Goal: Task Accomplishment & Management: Complete application form

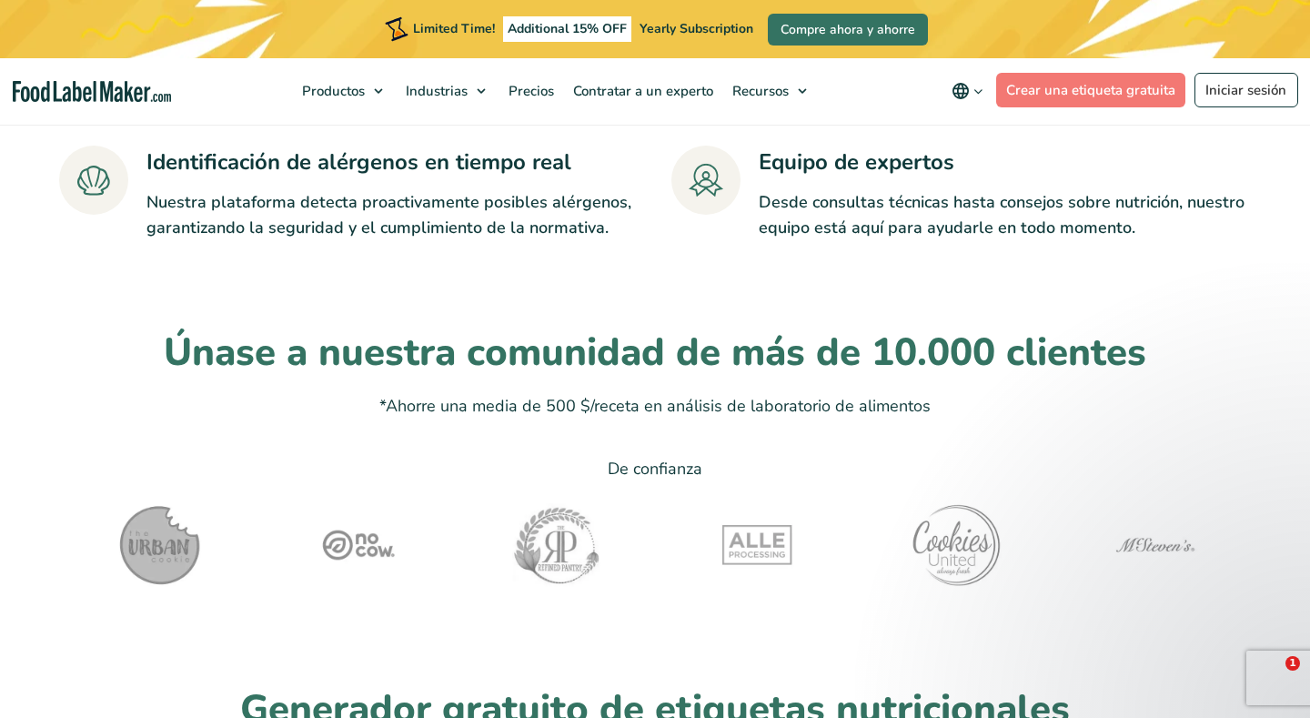
scroll to position [4023, 0]
click at [851, 93] on link "Crear una etiqueta gratuita" at bounding box center [1091, 90] width 190 height 35
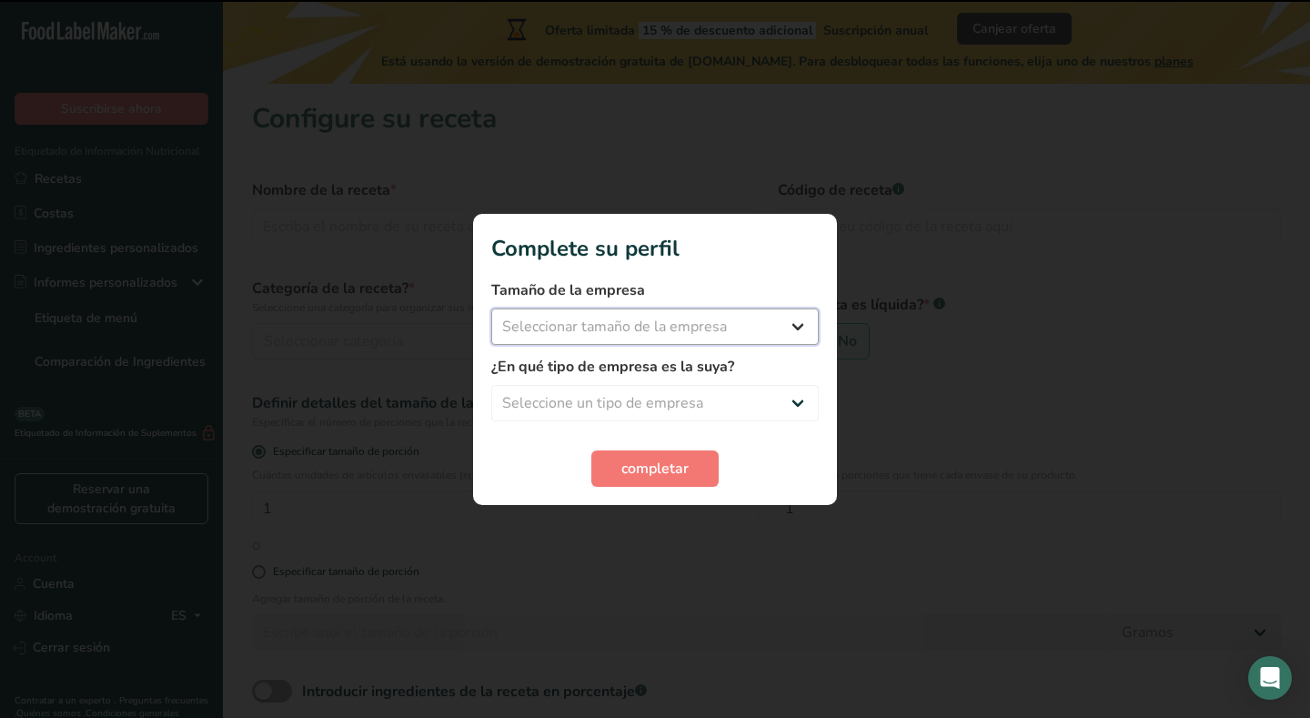
click at [763, 329] on select "Seleccionar tamaño de la empresa Menos de 10 empleados De 10 a 50 empleados De …" at bounding box center [654, 326] width 327 height 36
click at [733, 342] on select "Seleccionar tamaño de la empresa Menos de 10 empleados De 10 a 50 empleados De …" at bounding box center [654, 326] width 327 height 36
click at [715, 394] on select "Seleccione un tipo de empresa Fabricante de alimentos envasados Restaurante y c…" at bounding box center [654, 403] width 327 height 36
click at [692, 408] on select "Seleccione un tipo de empresa Fabricante de alimentos envasados Restaurante y c…" at bounding box center [654, 403] width 327 height 36
select select "1"
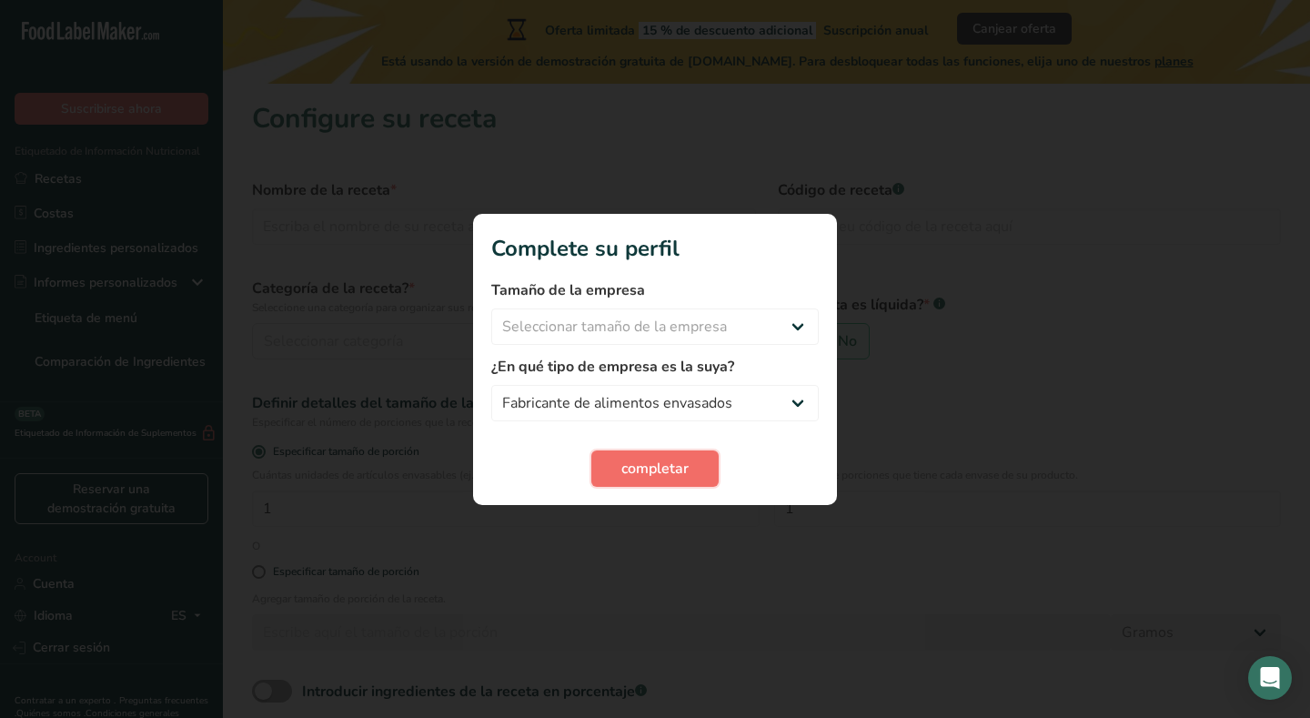
click at [656, 465] on span "completar" at bounding box center [654, 469] width 67 height 22
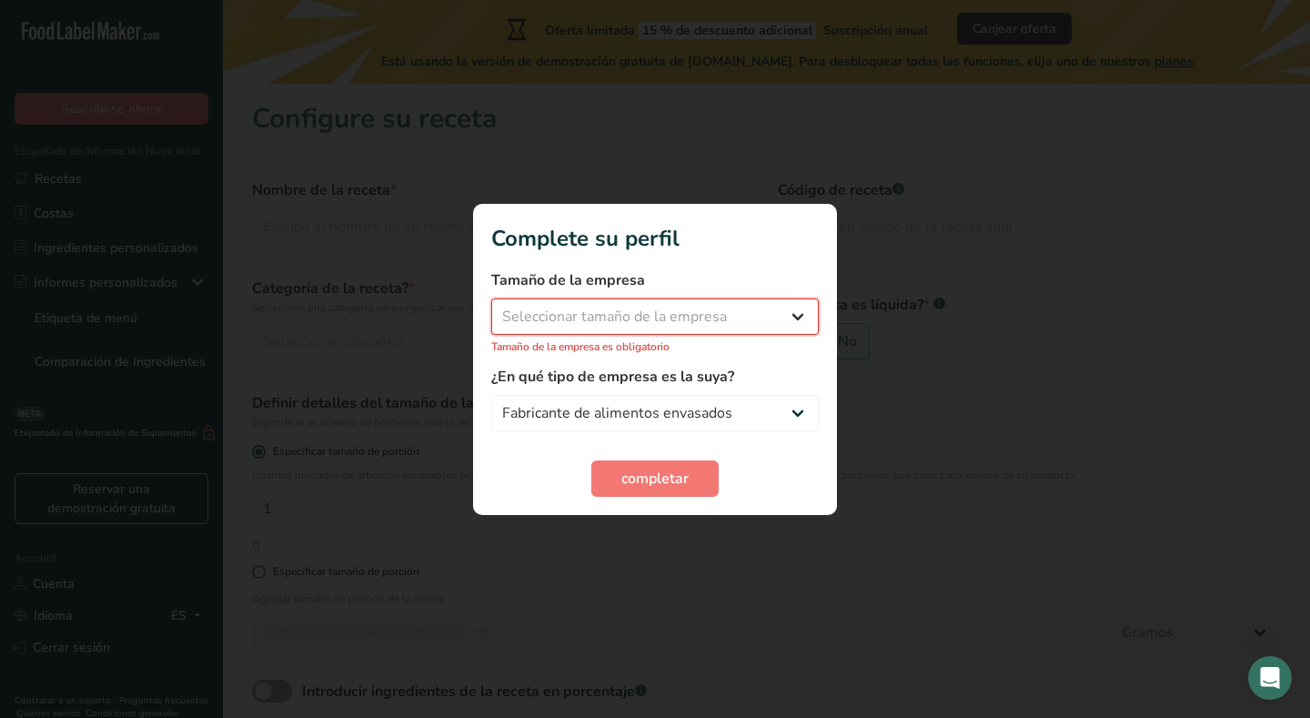
click at [643, 330] on select "Seleccionar tamaño de la empresa Menos de 10 empleados De 10 a 50 empleados De …" at bounding box center [654, 316] width 327 height 36
select select "3"
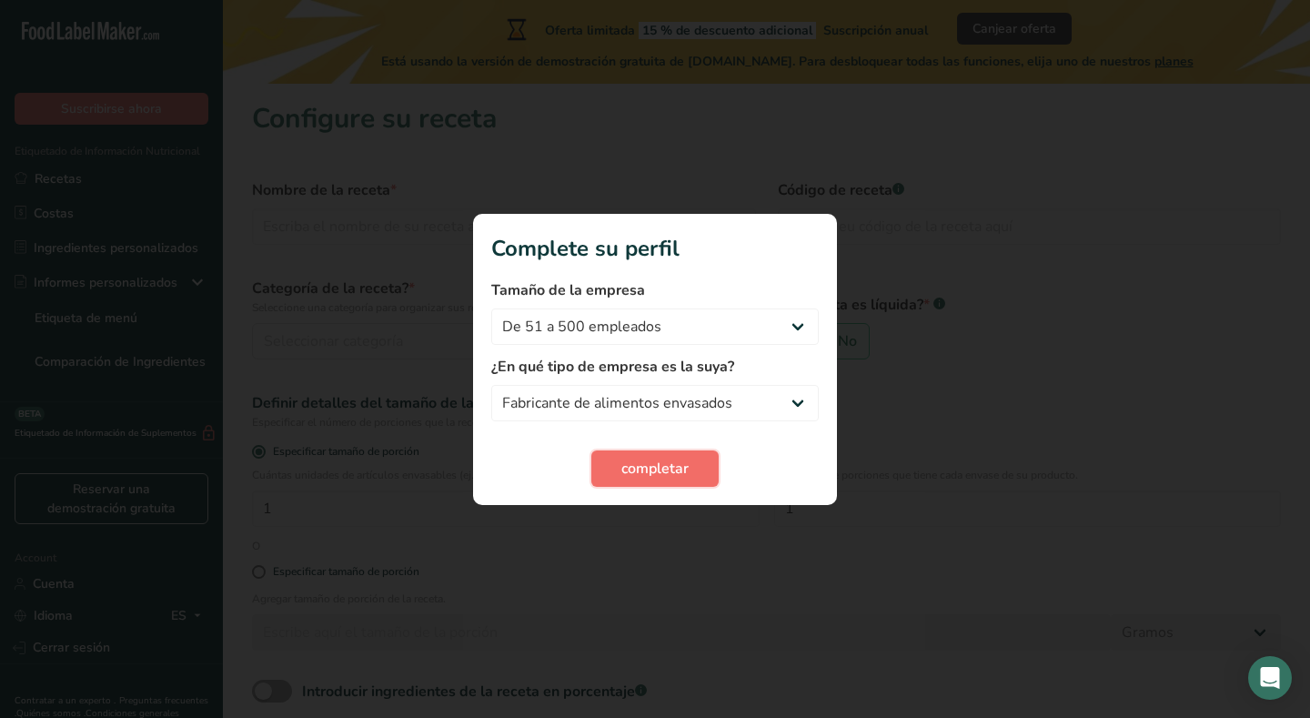
click at [655, 474] on span "completar" at bounding box center [654, 469] width 67 height 22
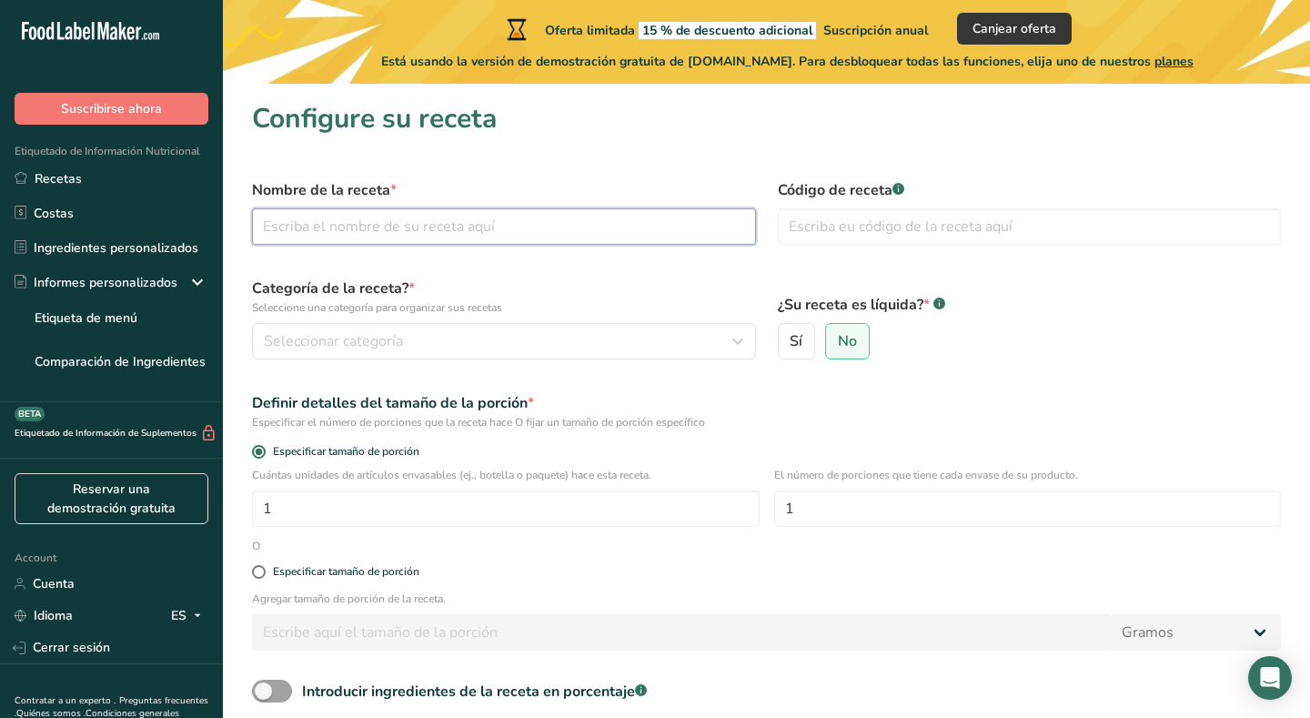
click at [648, 228] on input "text" at bounding box center [504, 226] width 504 height 36
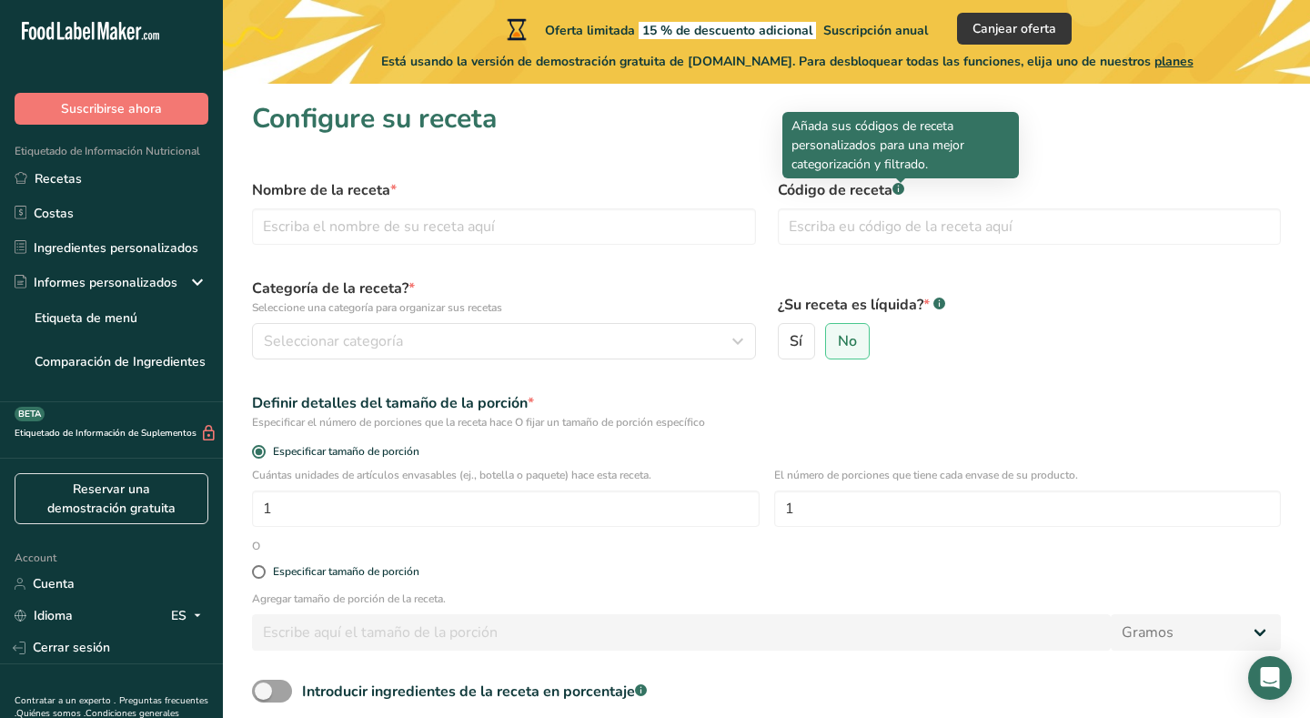
click at [898, 184] on div at bounding box center [900, 182] width 9 height 9
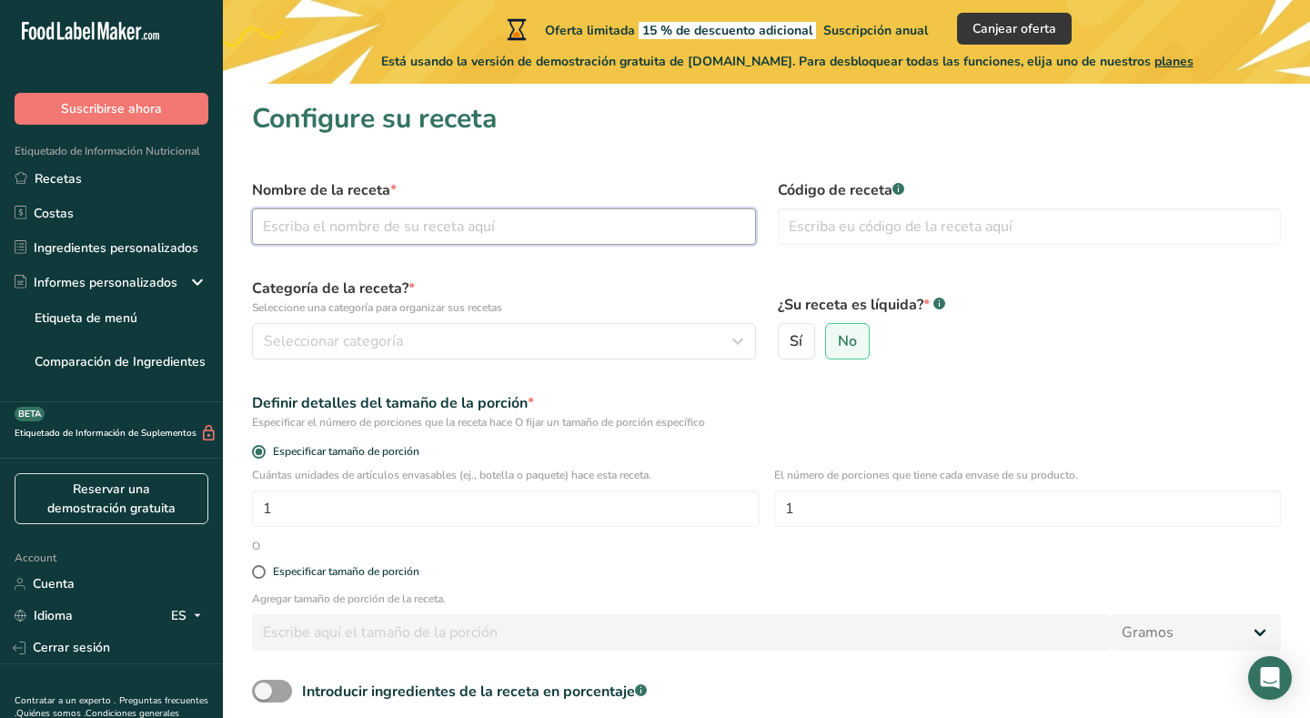
click at [608, 244] on input "text" at bounding box center [504, 226] width 504 height 36
click at [271, 228] on input "pasta de harina de frijol" at bounding box center [504, 226] width 504 height 36
type input "Pasta de harina de frijol"
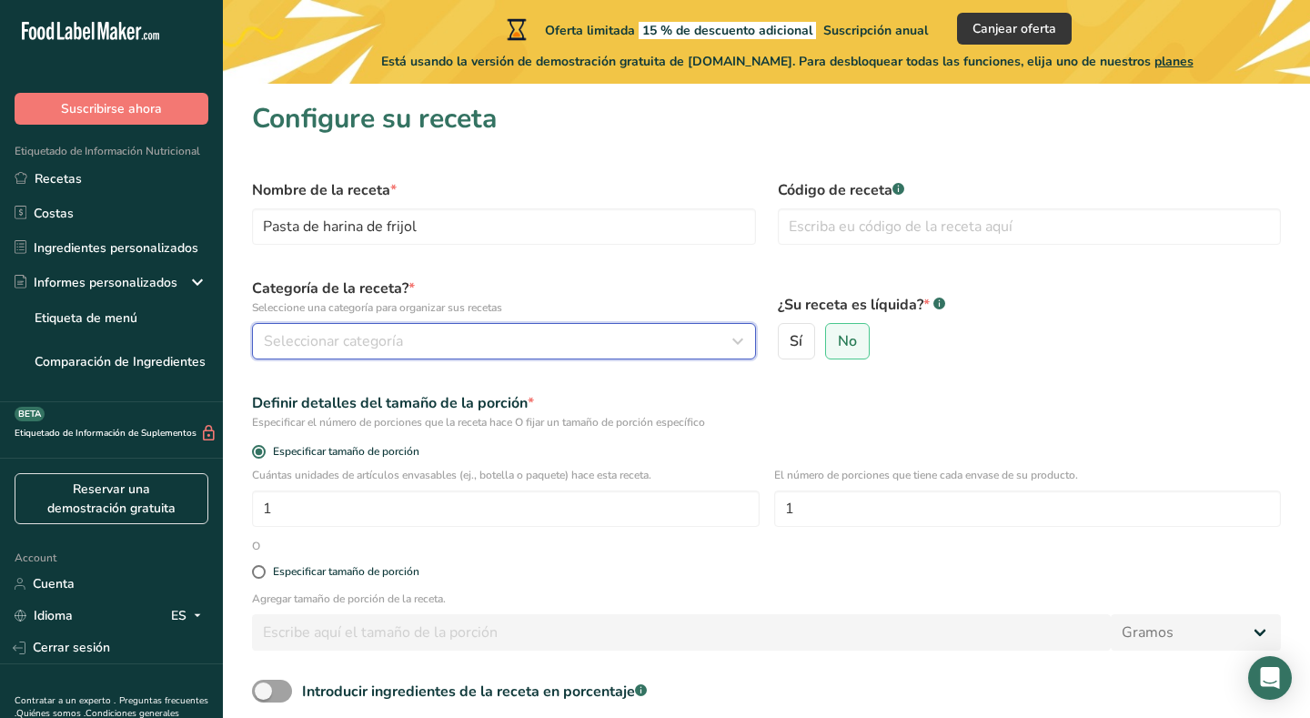
click at [296, 324] on button "Seleccionar categoría" at bounding box center [504, 341] width 504 height 36
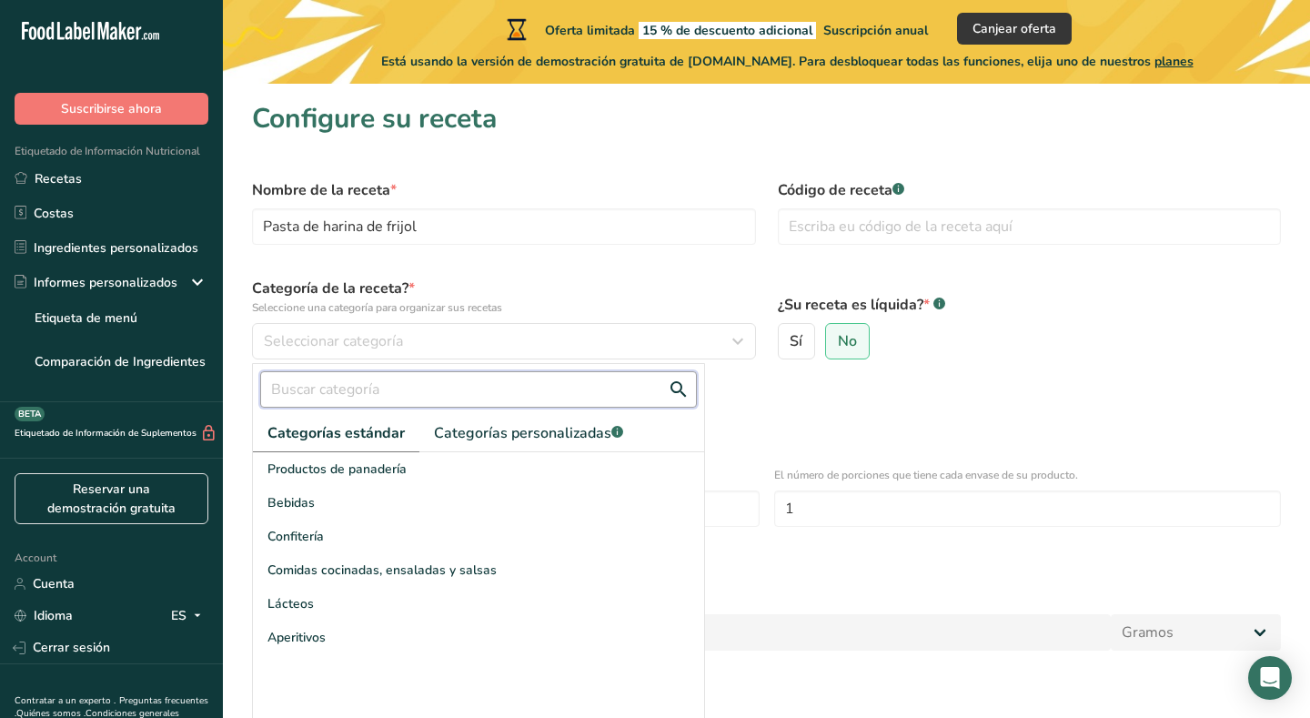
click at [428, 397] on input "text" at bounding box center [478, 389] width 437 height 36
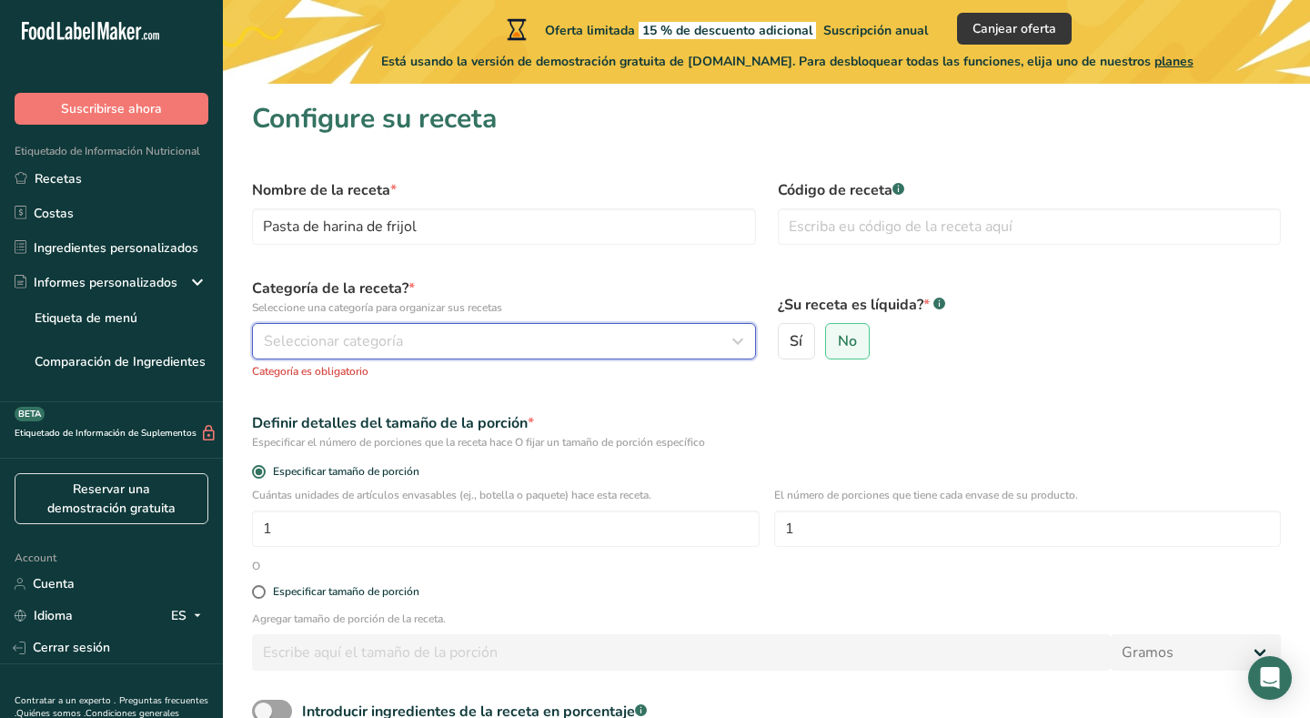
click at [422, 335] on div "Seleccionar categoría" at bounding box center [498, 341] width 469 height 22
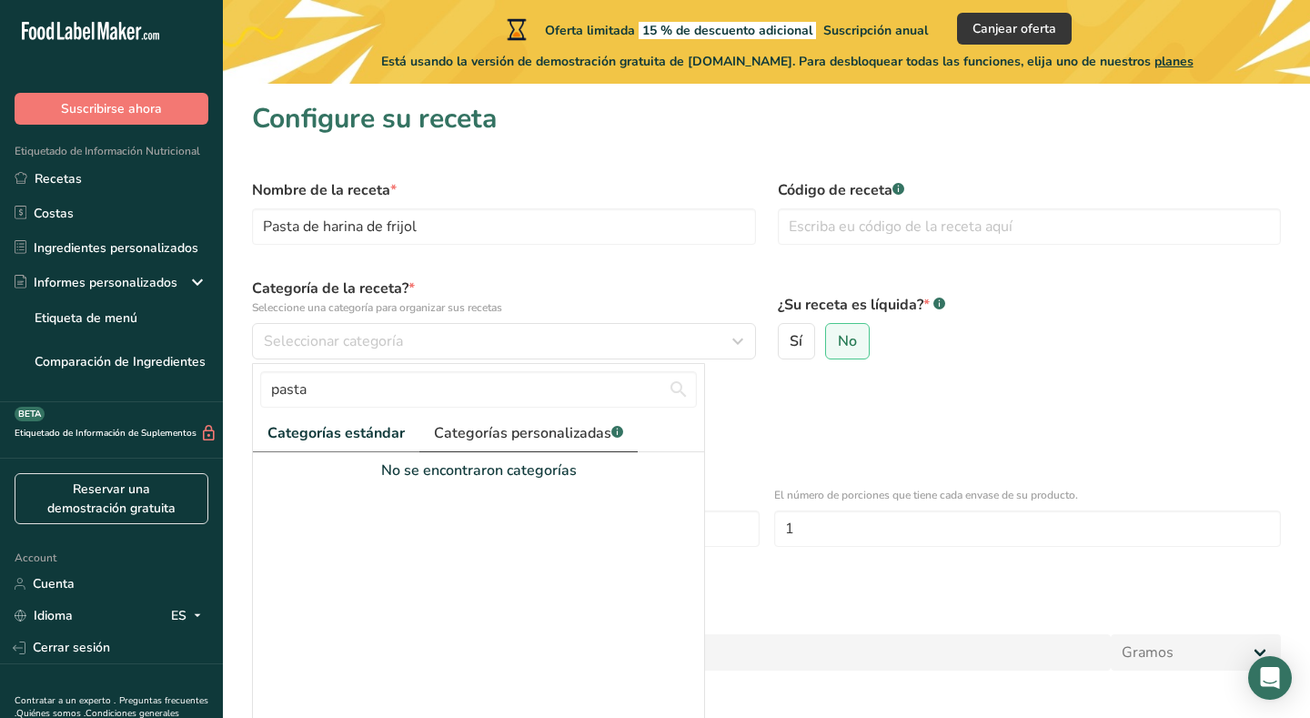
click at [512, 426] on span "Categorías personalizadas .a-a{fill:#347362;}.b-a{fill:#fff;}" at bounding box center [528, 433] width 189 height 22
click at [511, 394] on input "pasta" at bounding box center [478, 389] width 437 height 36
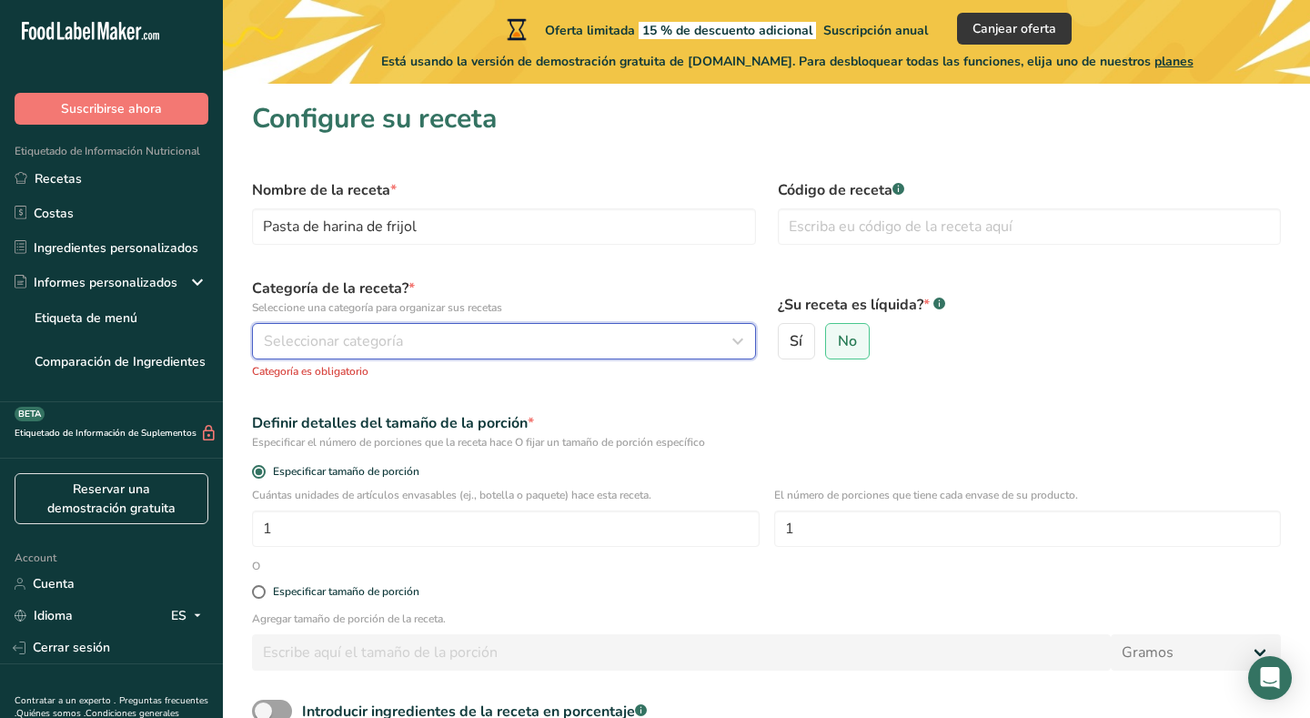
click at [447, 343] on div "Seleccionar categoría" at bounding box center [498, 341] width 469 height 22
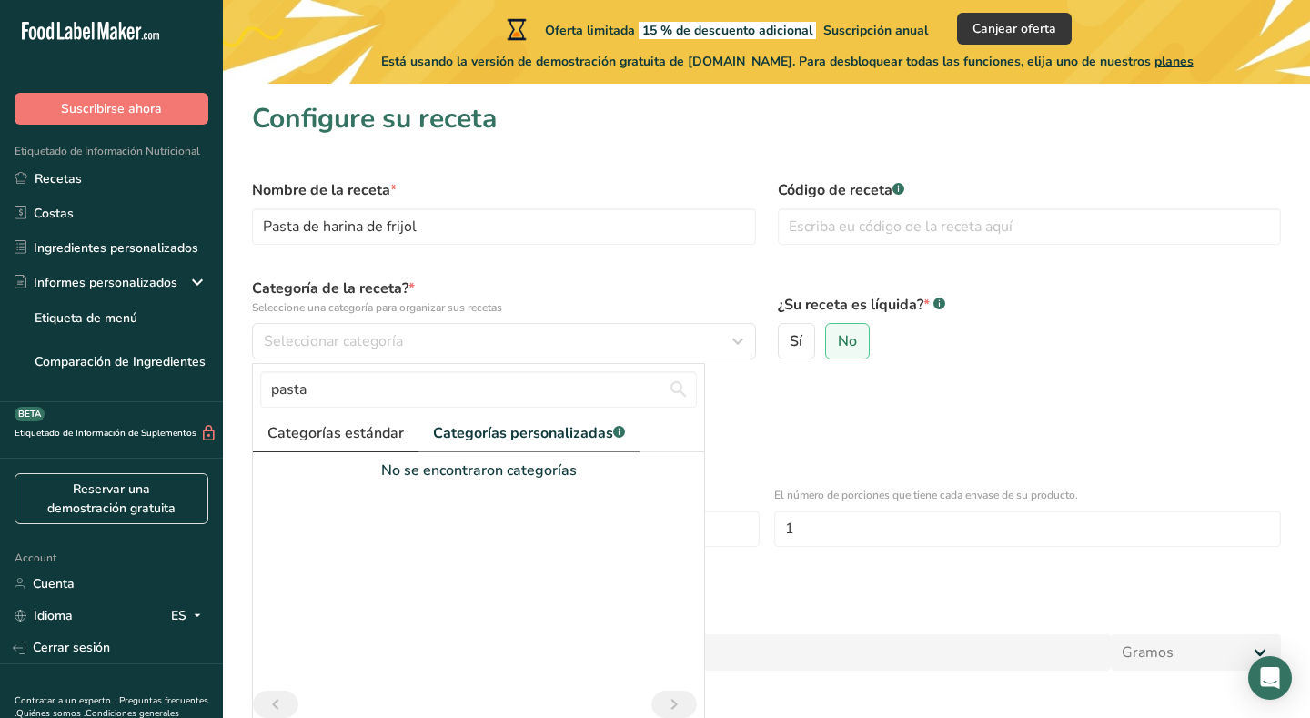
click at [380, 430] on span "Categorías estándar" at bounding box center [335, 433] width 136 height 22
click at [599, 410] on div "pasta" at bounding box center [478, 389] width 451 height 51
click at [596, 403] on input "pasta" at bounding box center [478, 389] width 437 height 36
type input "p"
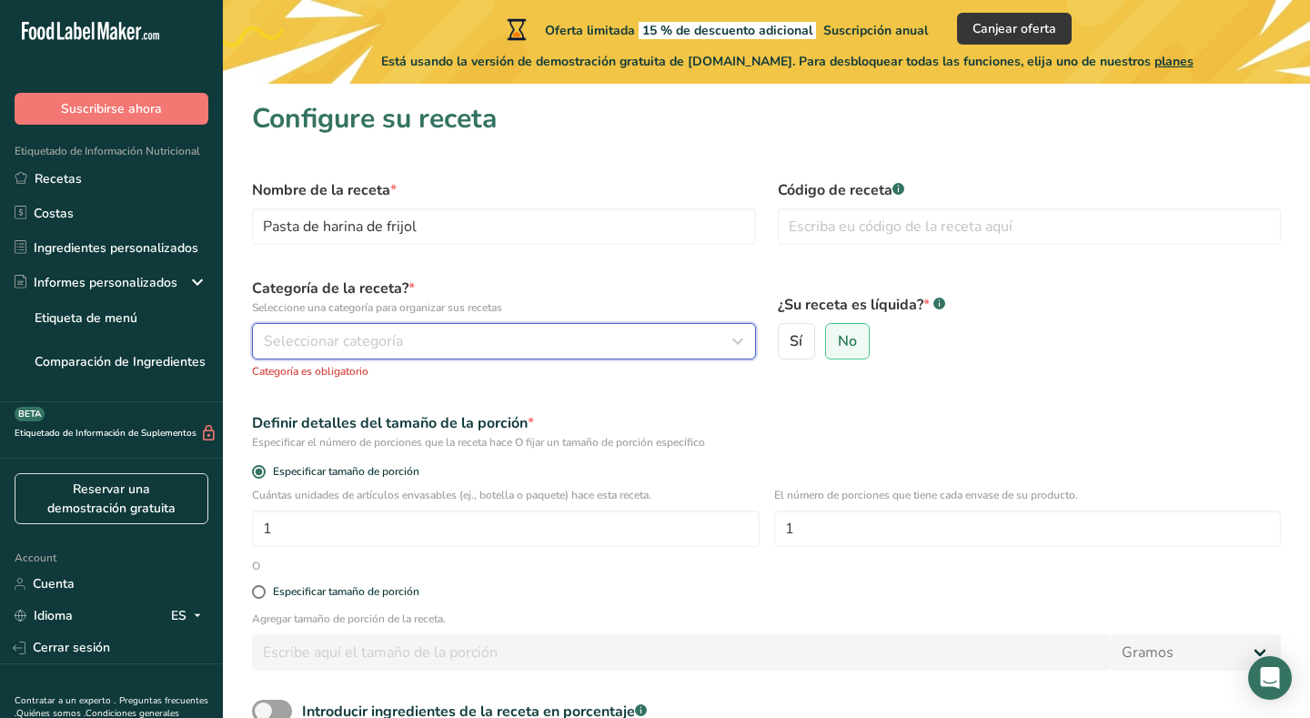
click at [488, 346] on div "Seleccionar categoría" at bounding box center [498, 341] width 469 height 22
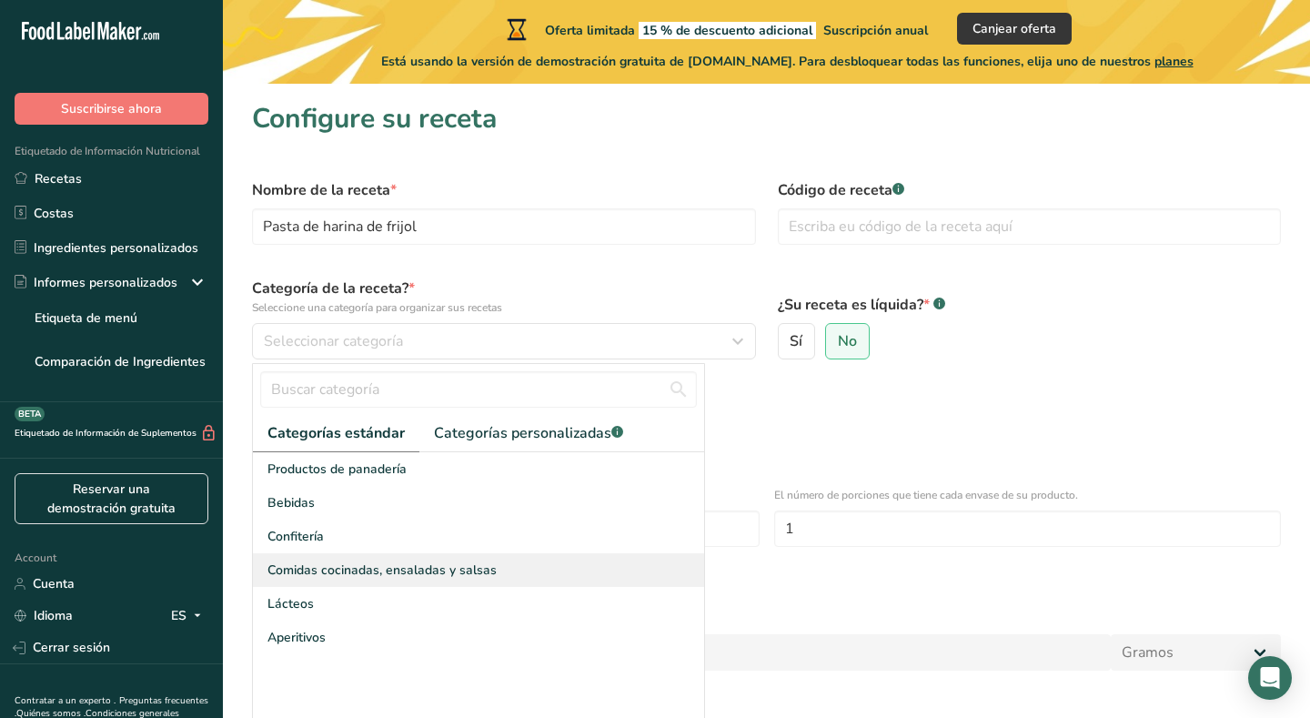
click at [406, 565] on span "Comidas cocinadas, ensaladas y salsas" at bounding box center [381, 569] width 229 height 19
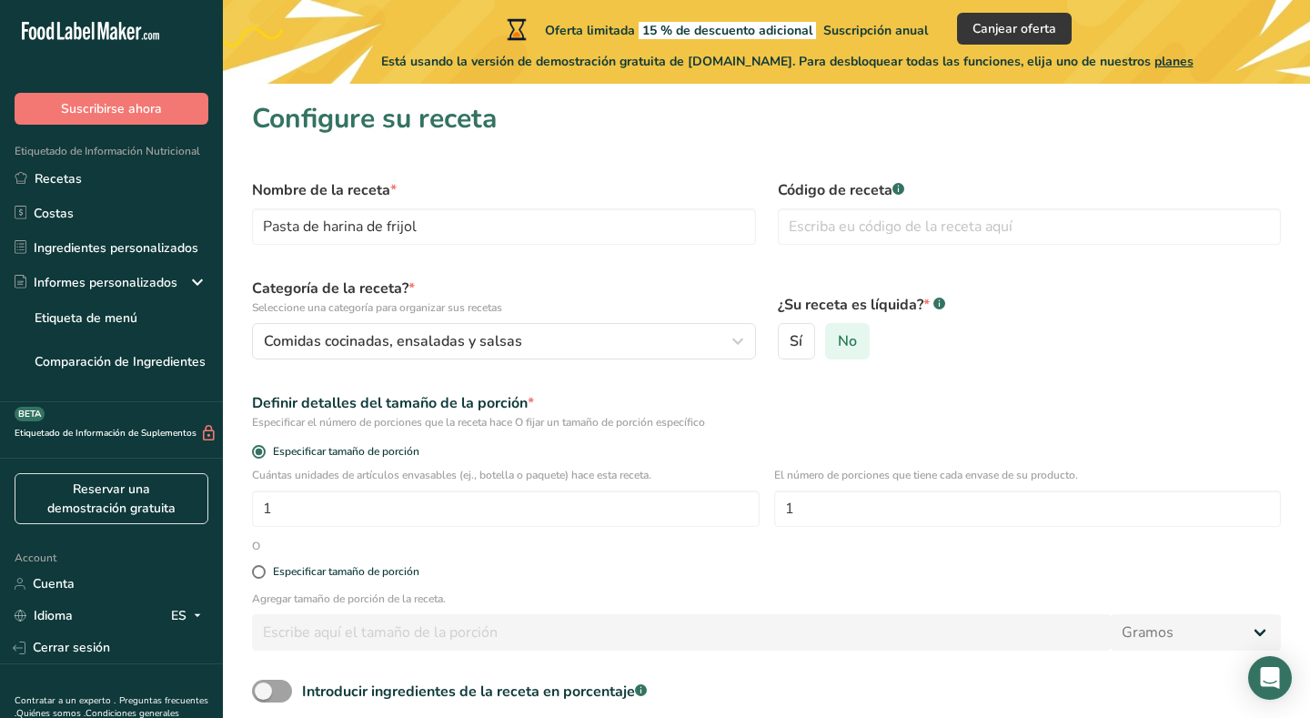
click at [843, 347] on span "No" at bounding box center [847, 341] width 19 height 18
click at [838, 347] on input "No" at bounding box center [832, 342] width 12 height 12
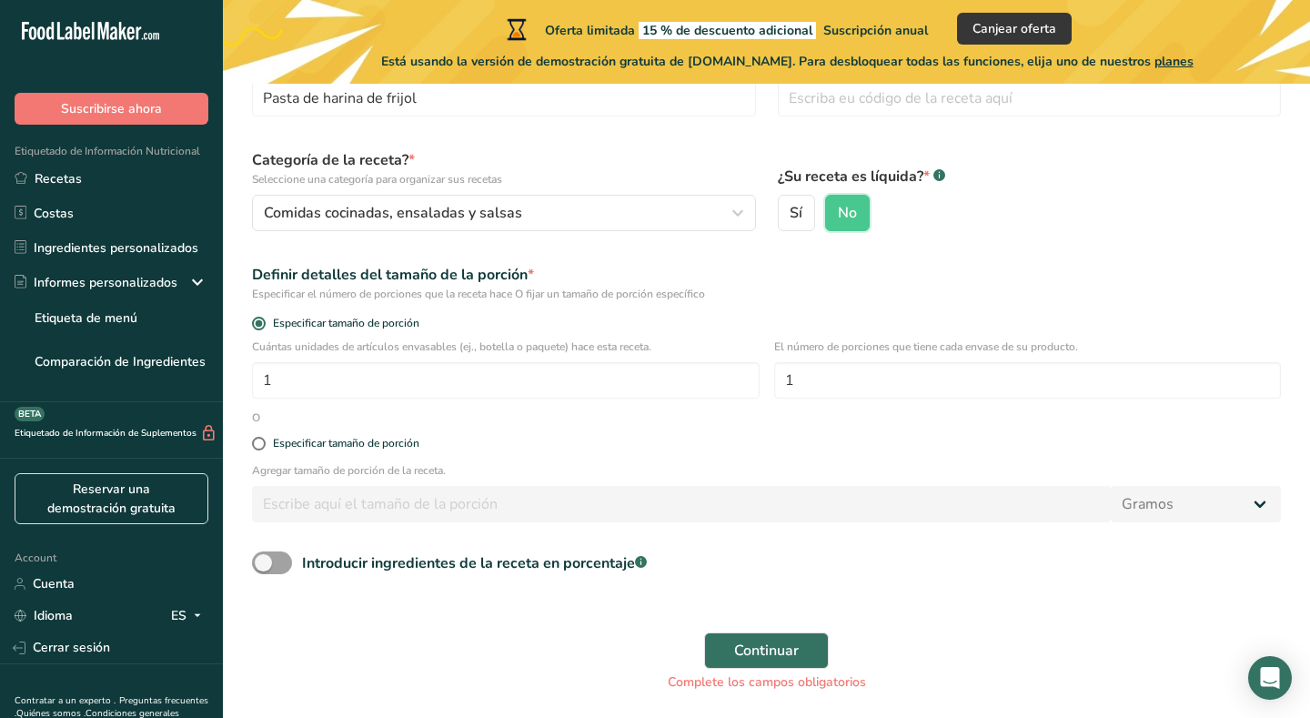
scroll to position [130, 0]
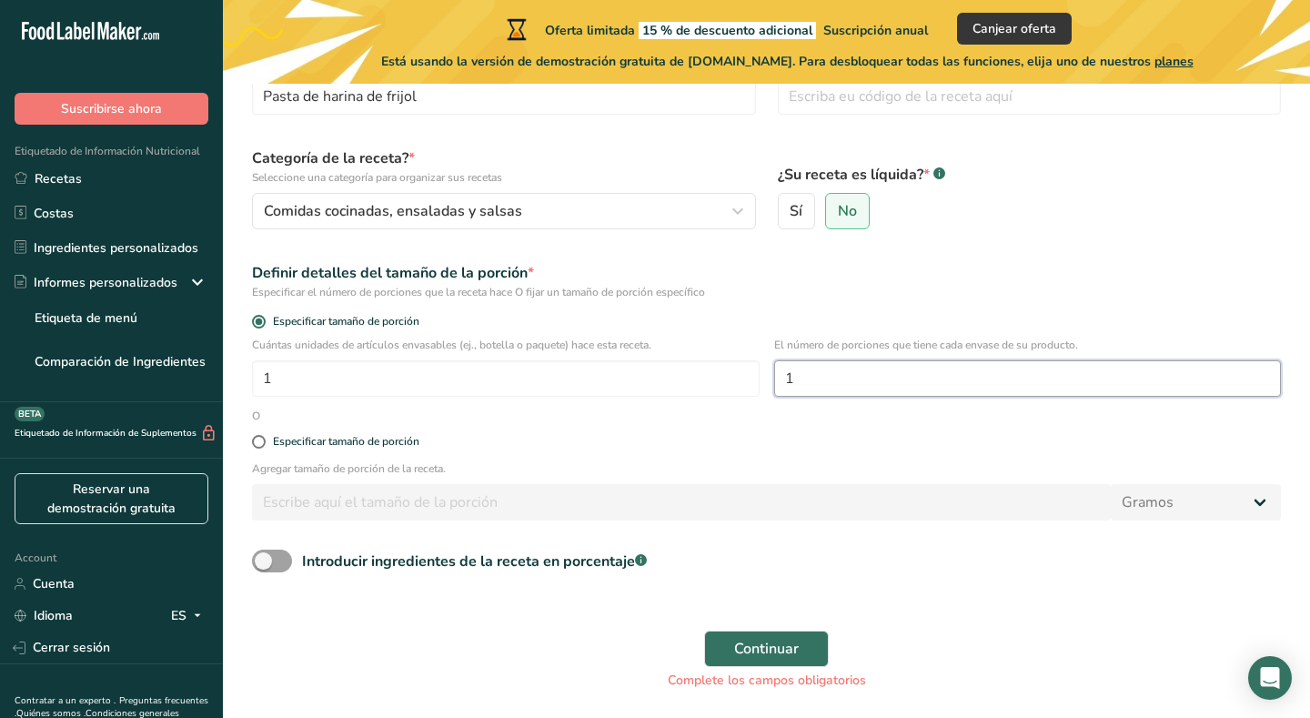
click at [871, 372] on input "1" at bounding box center [1028, 378] width 508 height 36
click at [273, 443] on div "Especificar tamaño de porción" at bounding box center [346, 442] width 146 height 14
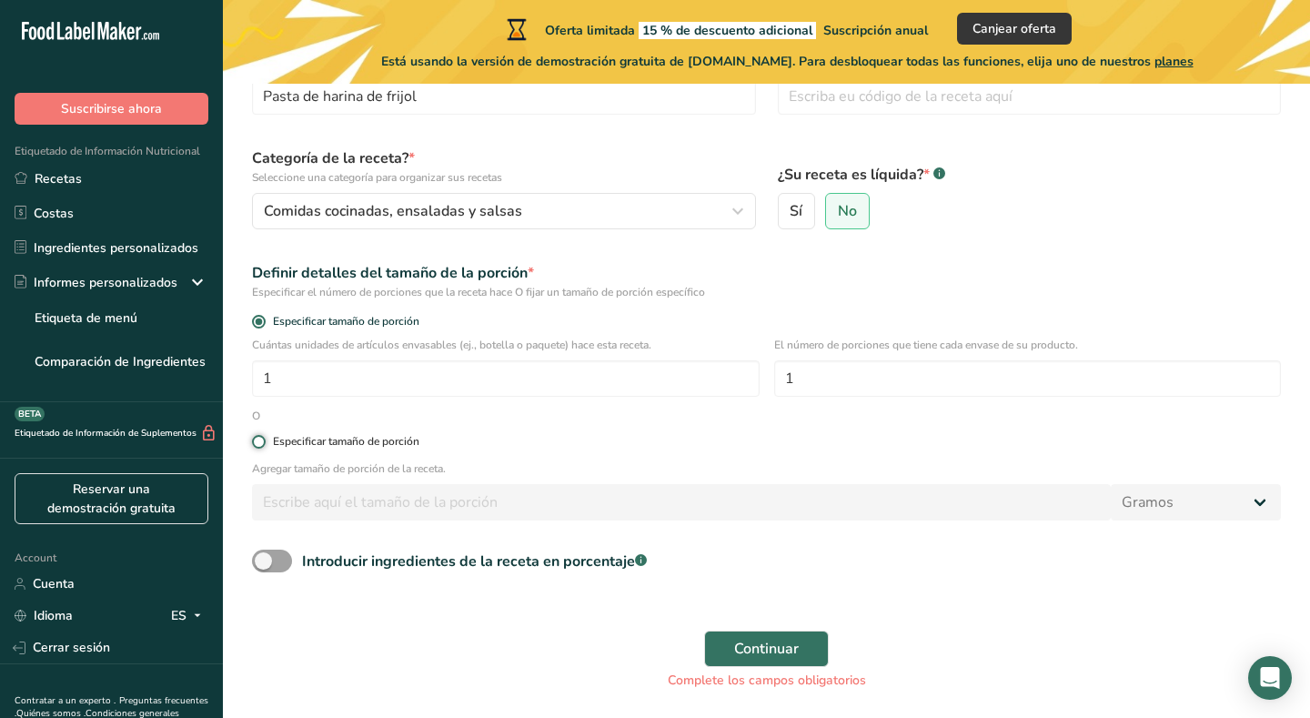
click at [264, 443] on input "Especificar tamaño de porción" at bounding box center [258, 442] width 12 height 12
radio input "true"
radio input "false"
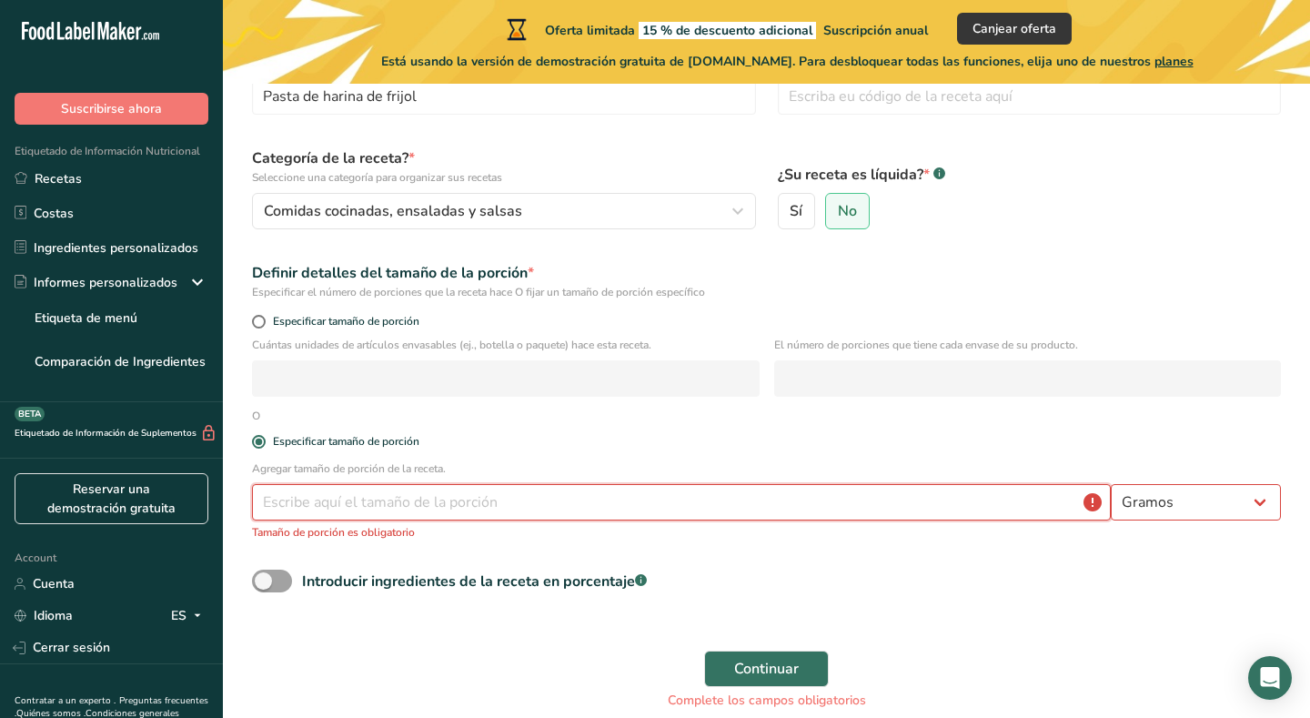
click at [333, 500] on input "number" at bounding box center [681, 502] width 859 height 36
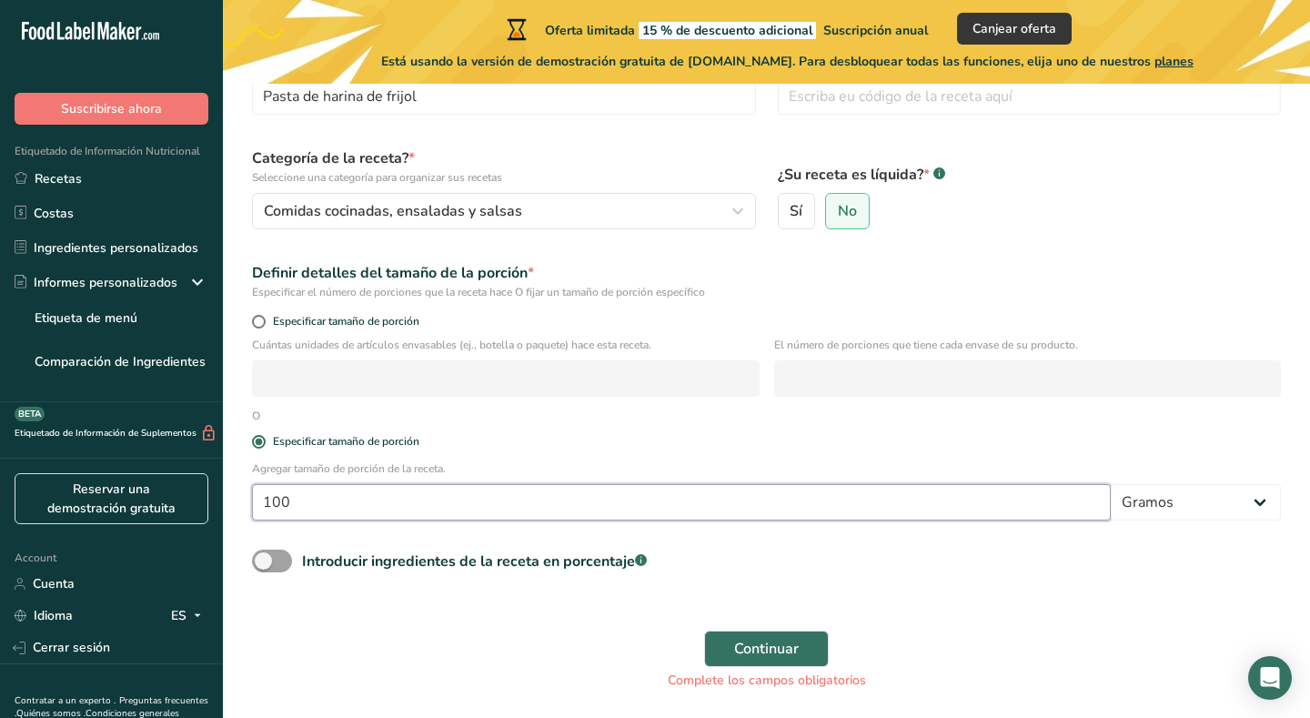
type input "100"
click at [468, 367] on input "number" at bounding box center [506, 378] width 508 height 36
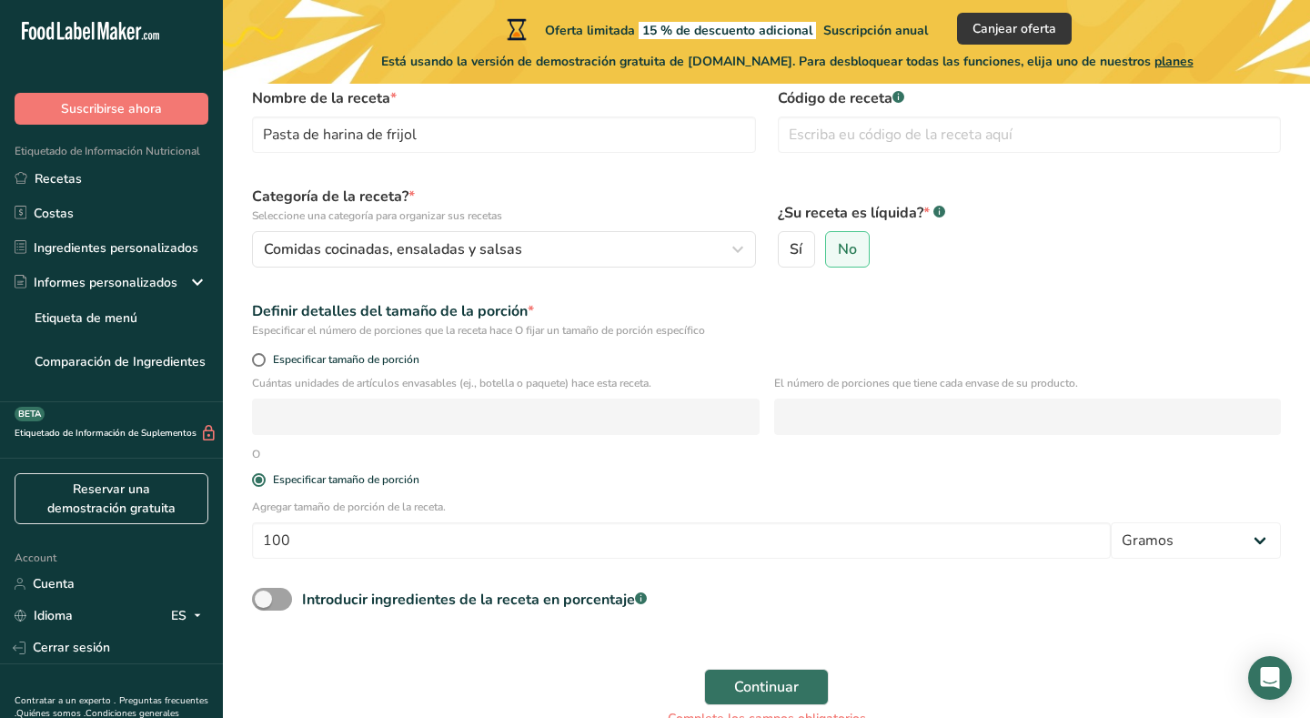
scroll to position [189, 0]
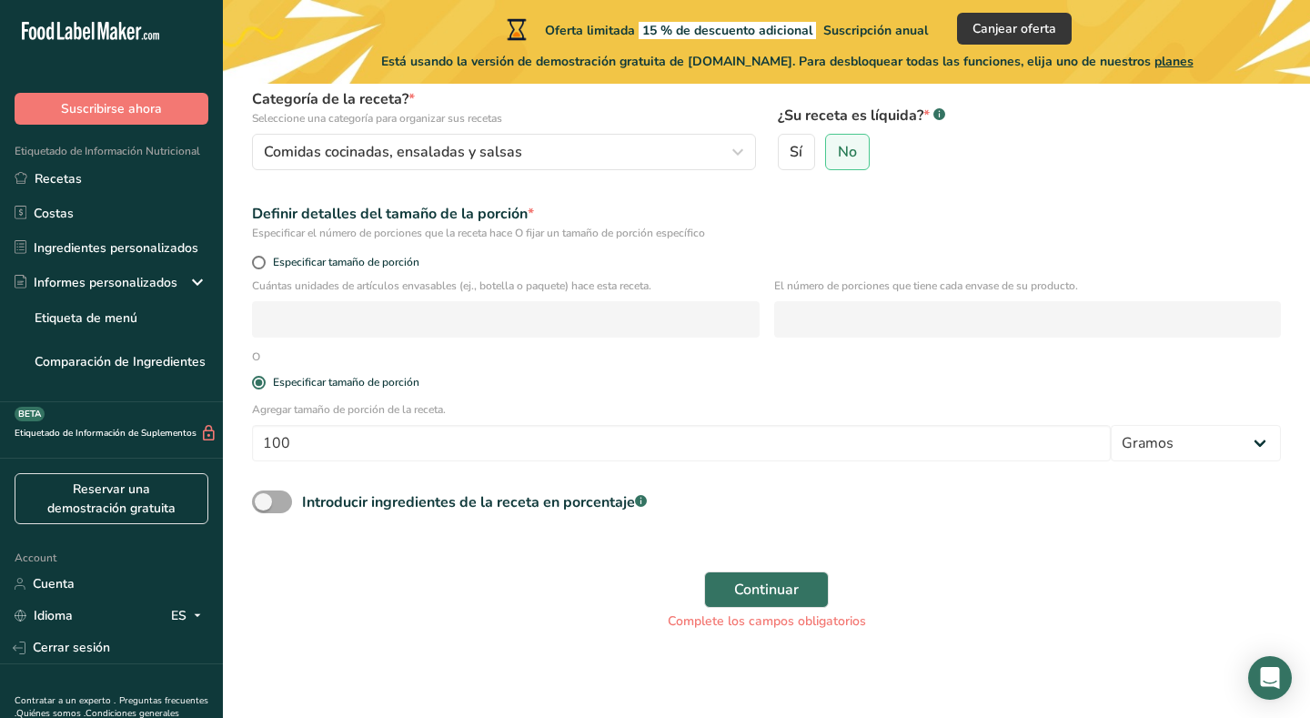
click at [253, 497] on span at bounding box center [272, 501] width 40 height 23
click at [253, 497] on input "Introducir ingredientes de la receta en porcentaje .a-a{fill:#347362;}.b-a{fill…" at bounding box center [258, 502] width 12 height 12
checkbox input "true"
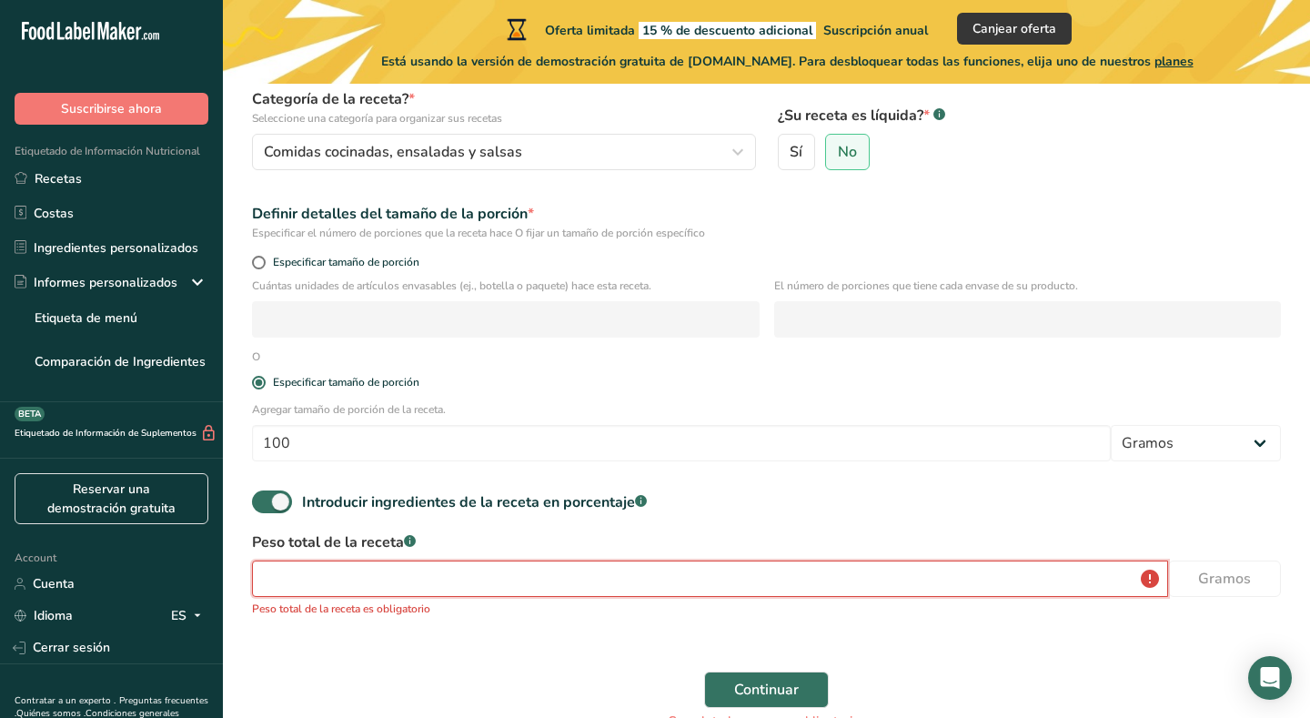
click at [343, 595] on input "number" at bounding box center [710, 578] width 916 height 36
type input "1"
click at [290, 507] on label "Introducir ingredientes de la receta en porcentaje .a-a{fill:#347362;}.b-a{fill…" at bounding box center [449, 501] width 395 height 23
click at [264, 507] on input "Introducir ingredientes de la receta en porcentaje .a-a{fill:#347362;}.b-a{fill…" at bounding box center [258, 502] width 12 height 12
checkbox input "false"
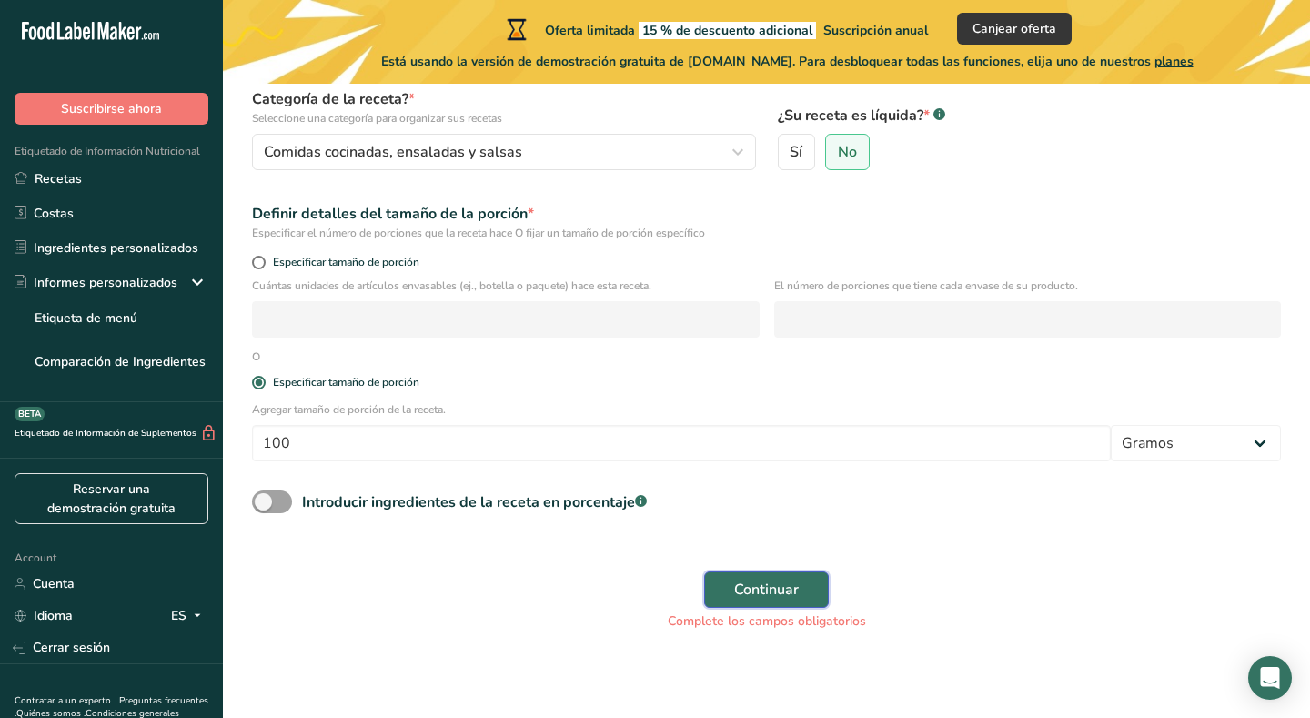
click at [813, 589] on button "Continuar" at bounding box center [766, 589] width 125 height 36
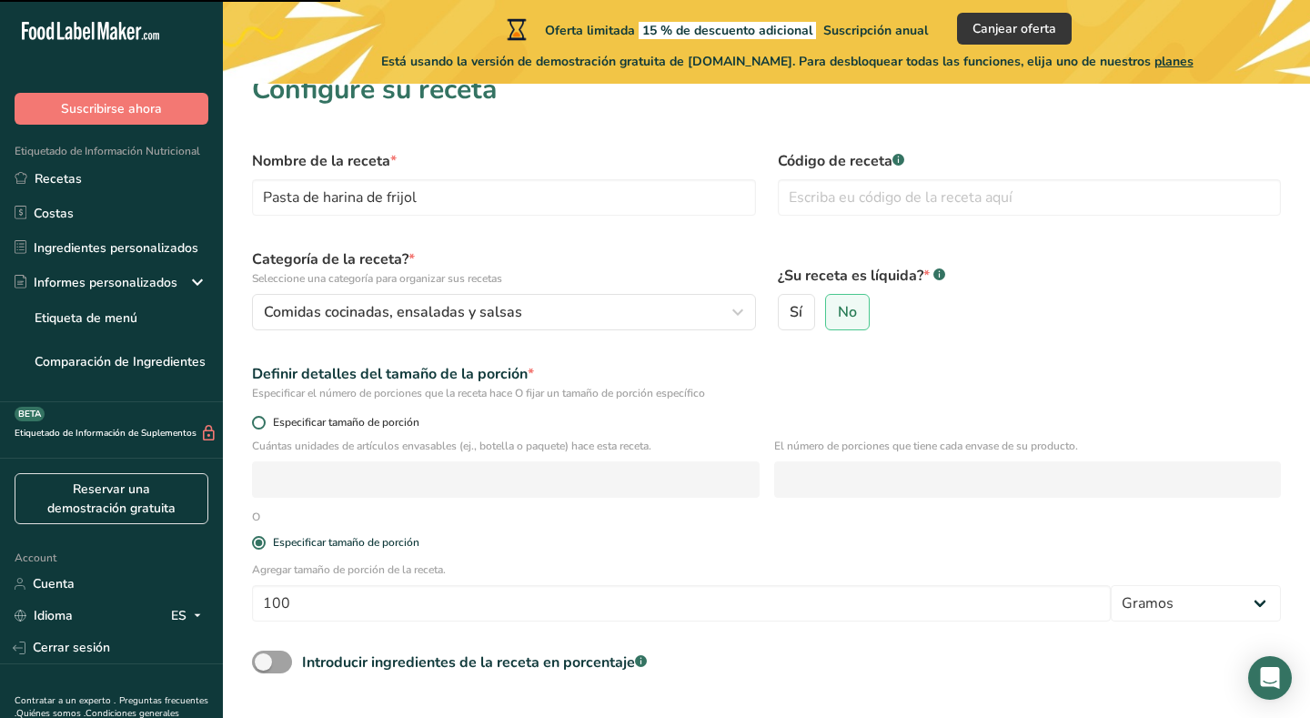
scroll to position [0, 0]
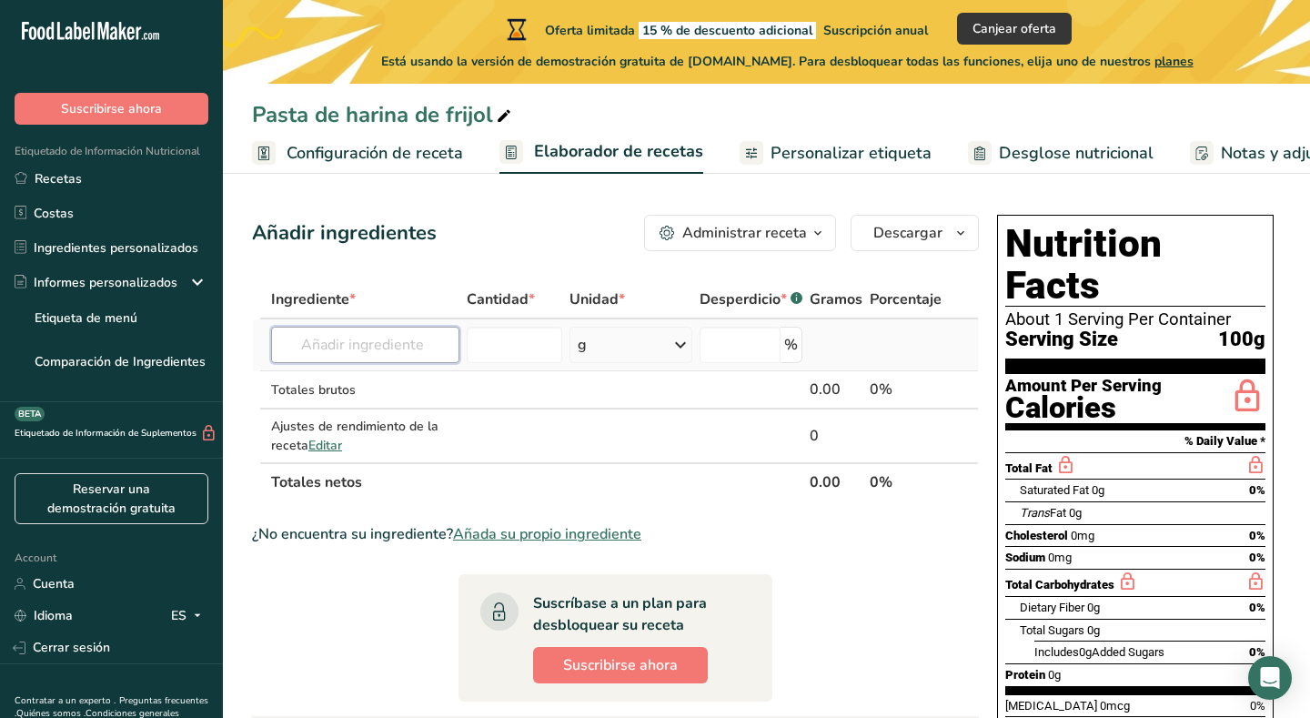
click at [369, 348] on input "text" at bounding box center [365, 345] width 188 height 36
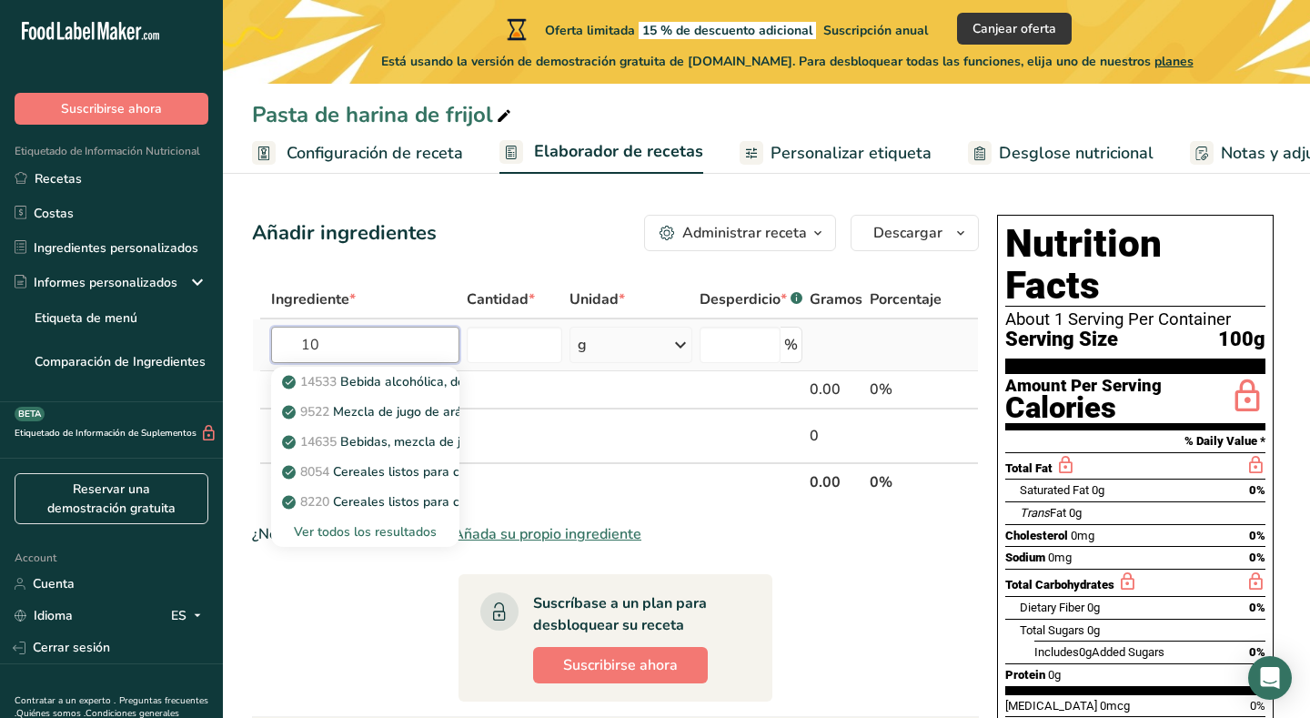
type input "1"
type input "h"
type input "frijol"
click at [418, 525] on div "Ver todos los resultados" at bounding box center [365, 531] width 159 height 19
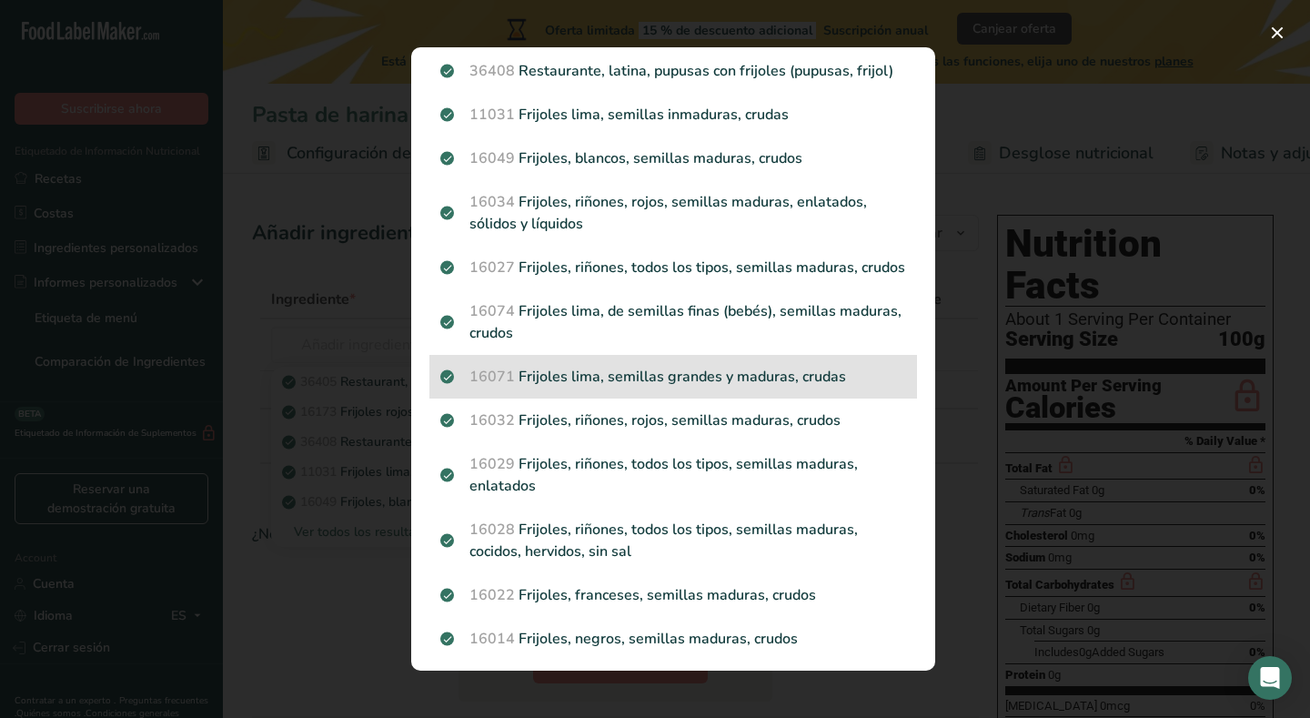
scroll to position [159, 0]
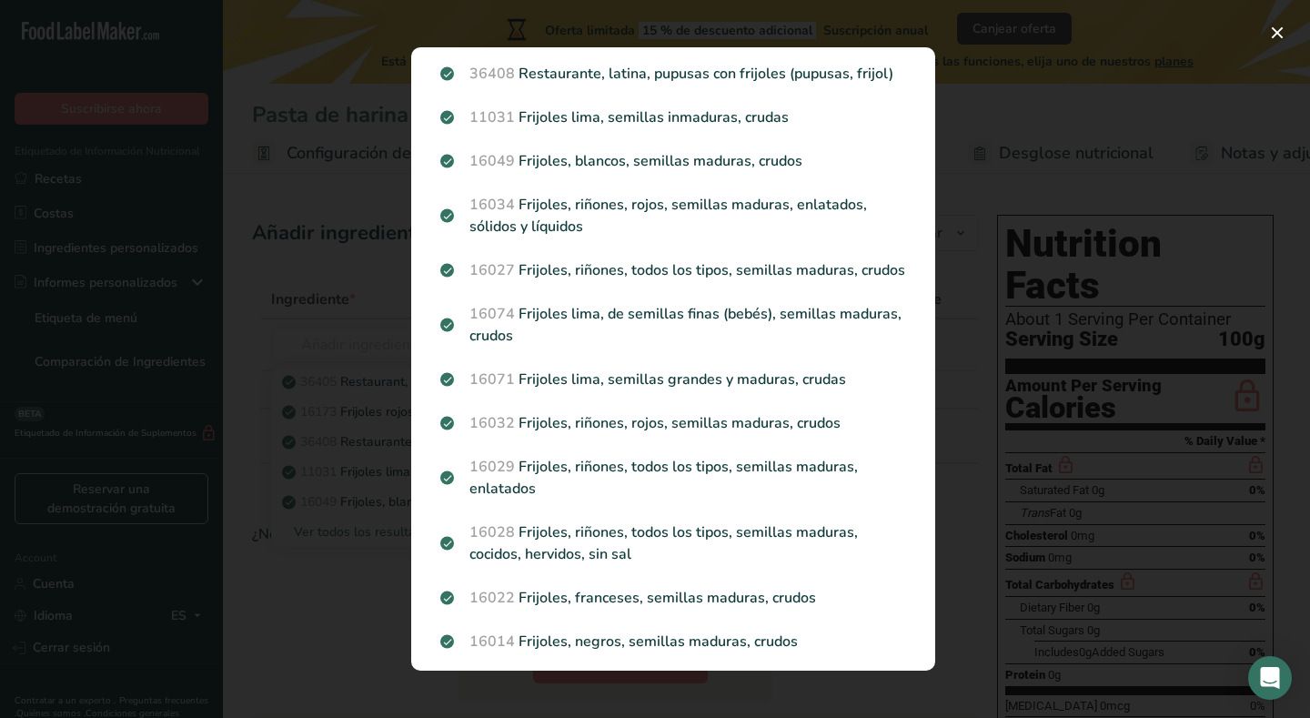
click at [970, 246] on div "Search results modal" at bounding box center [655, 359] width 1310 height 718
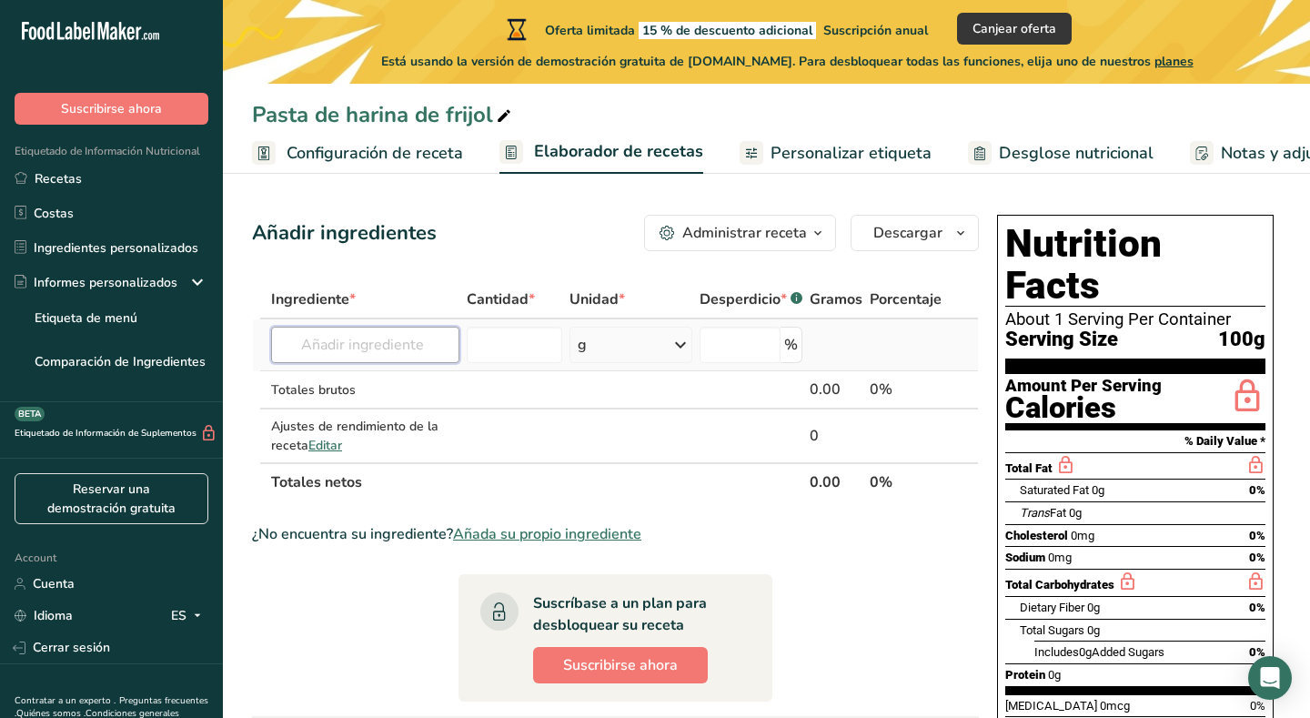
click at [347, 354] on input "text" at bounding box center [365, 345] width 188 height 36
type input "pasta de frijol"
click at [493, 356] on input "number" at bounding box center [515, 345] width 96 height 36
click at [408, 353] on input "text" at bounding box center [365, 345] width 188 height 36
click at [319, 348] on input "text" at bounding box center [365, 345] width 188 height 36
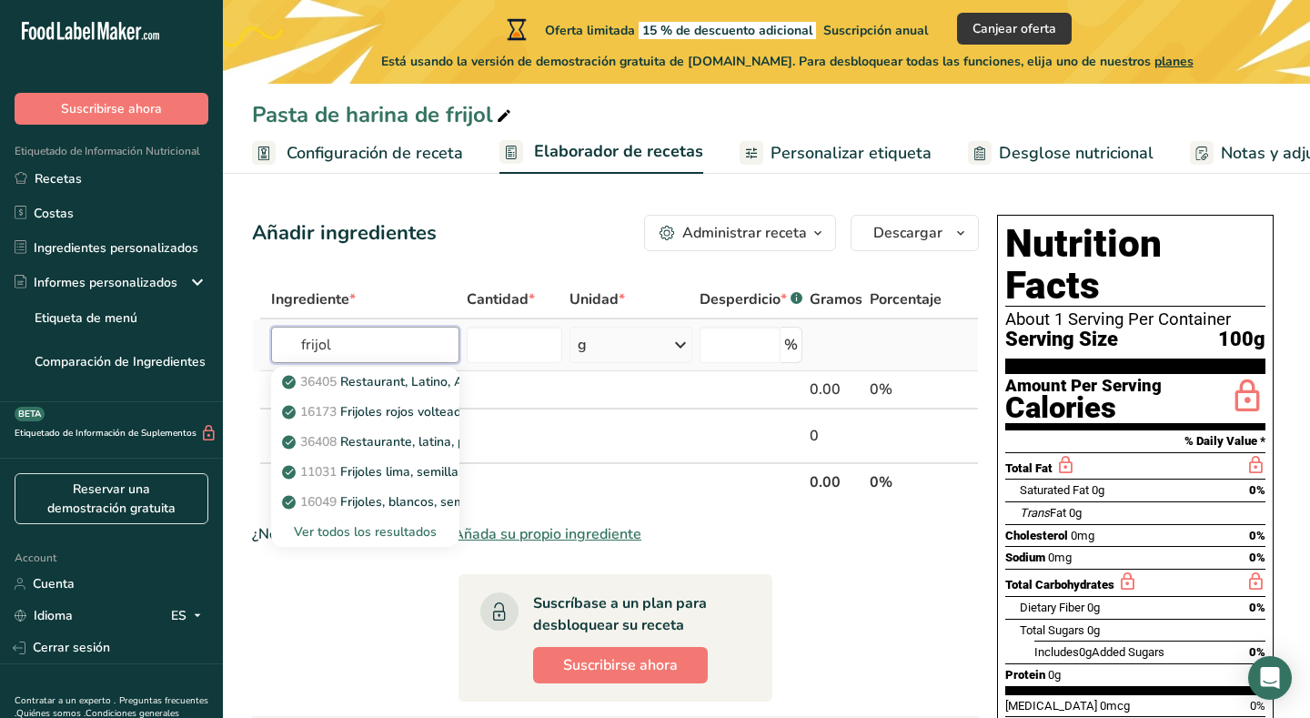
type input "frijol"
click at [377, 537] on div "Ver todos los resultados" at bounding box center [365, 531] width 159 height 19
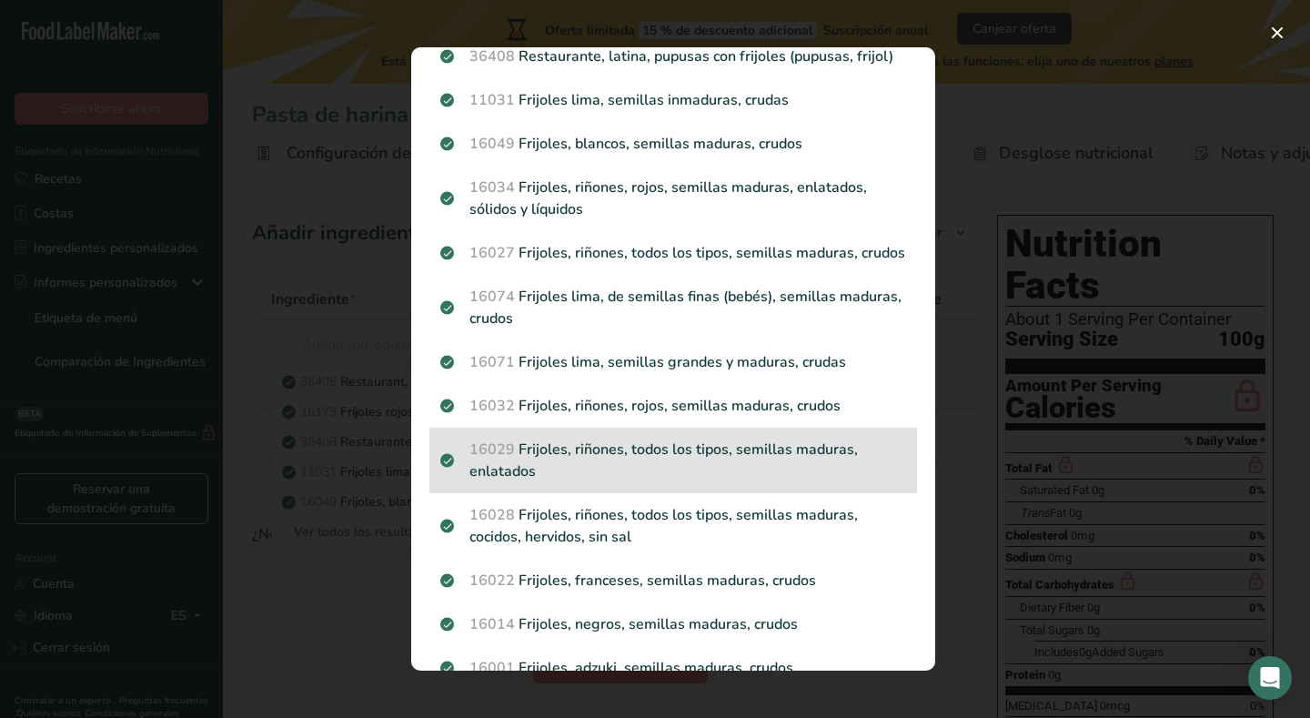
scroll to position [177, 0]
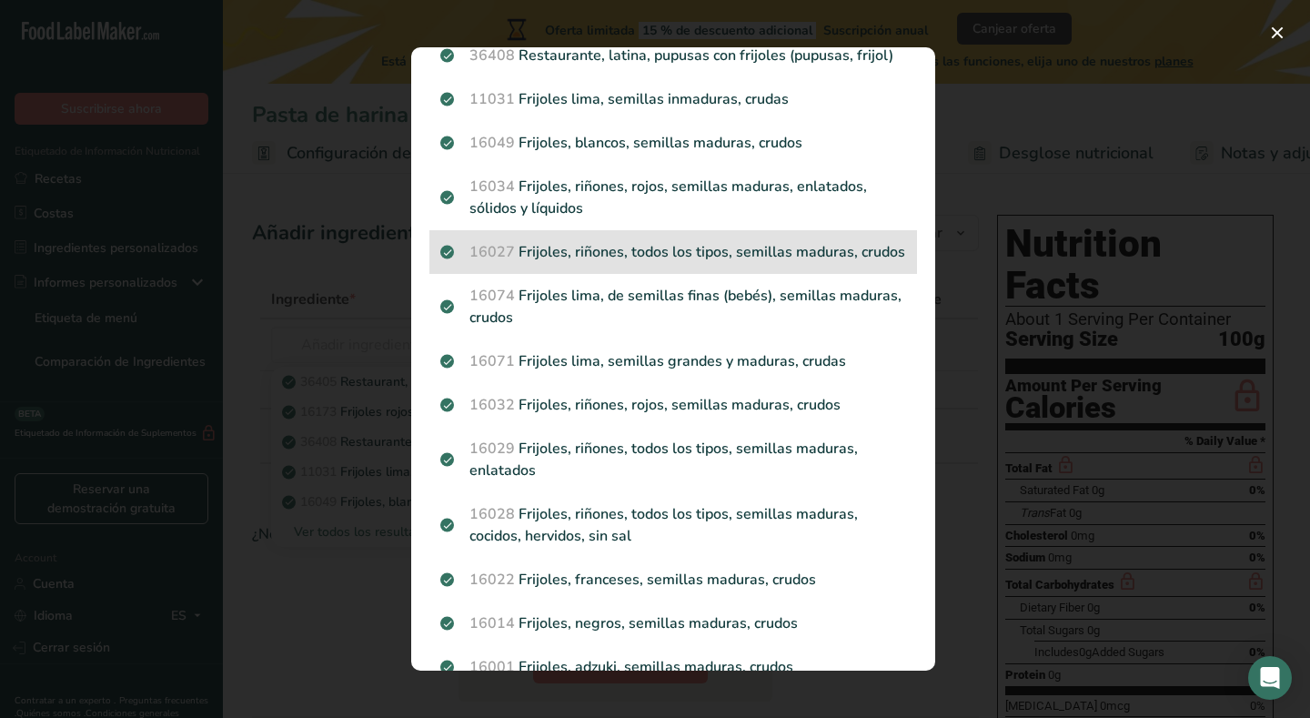
click at [683, 254] on p "16027 Frijoles, riñones, todos los tipos, semillas maduras, crudos" at bounding box center [673, 252] width 466 height 22
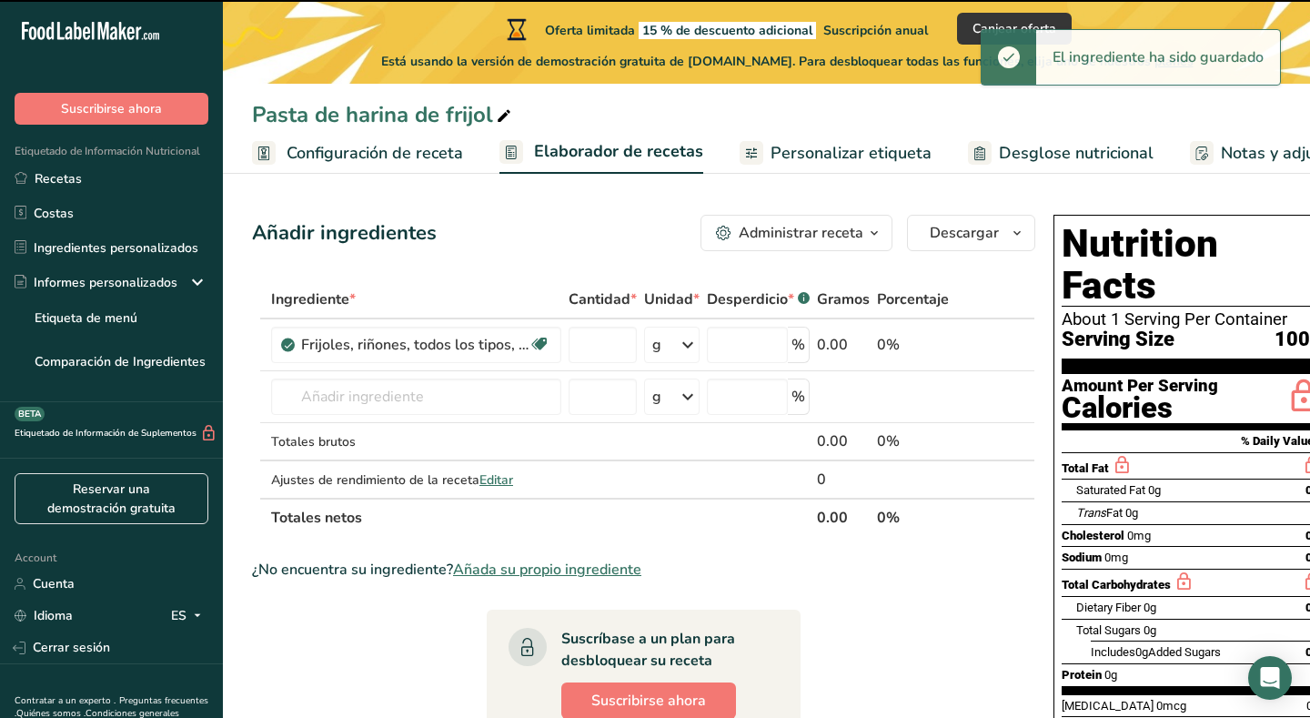
type input "0"
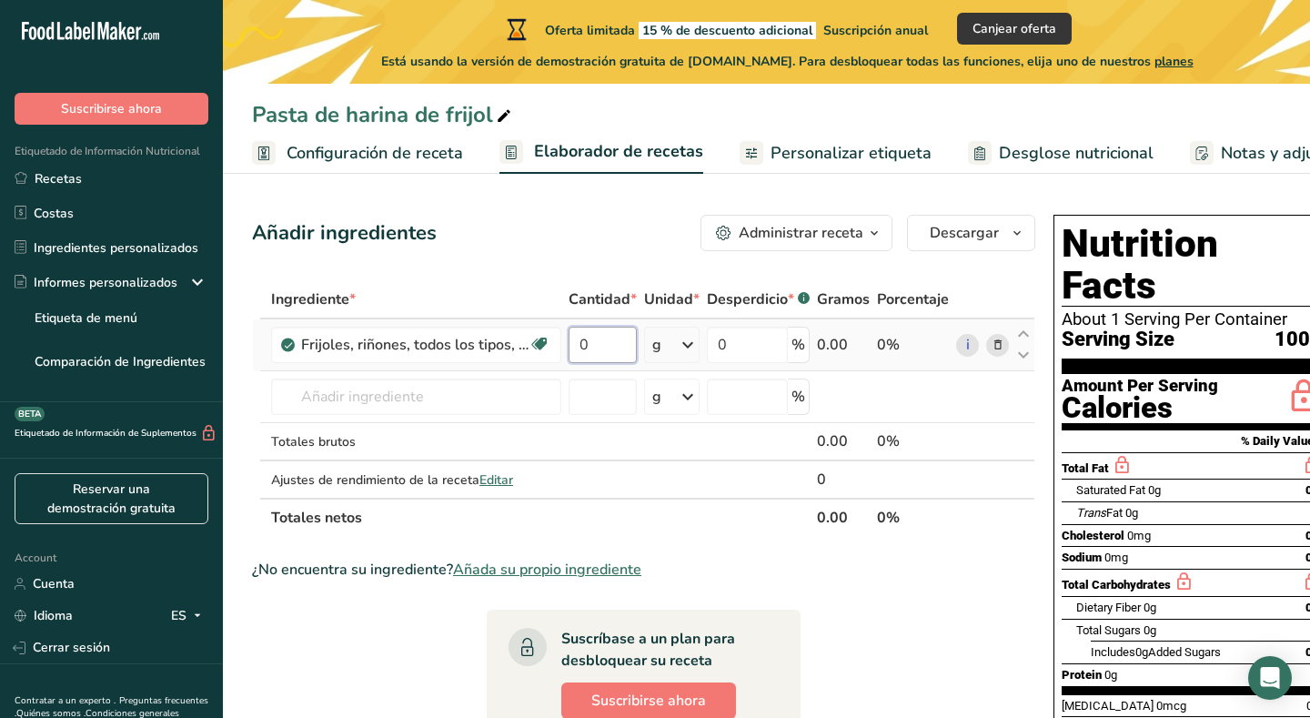
click at [596, 351] on input "0" at bounding box center [603, 345] width 68 height 36
type input "100"
click at [770, 301] on div "Ingrediente * Cantidad * Unidad * Desperdicio * .a-a{fill:#347362;}.b-a{fill:#f…" at bounding box center [643, 408] width 783 height 257
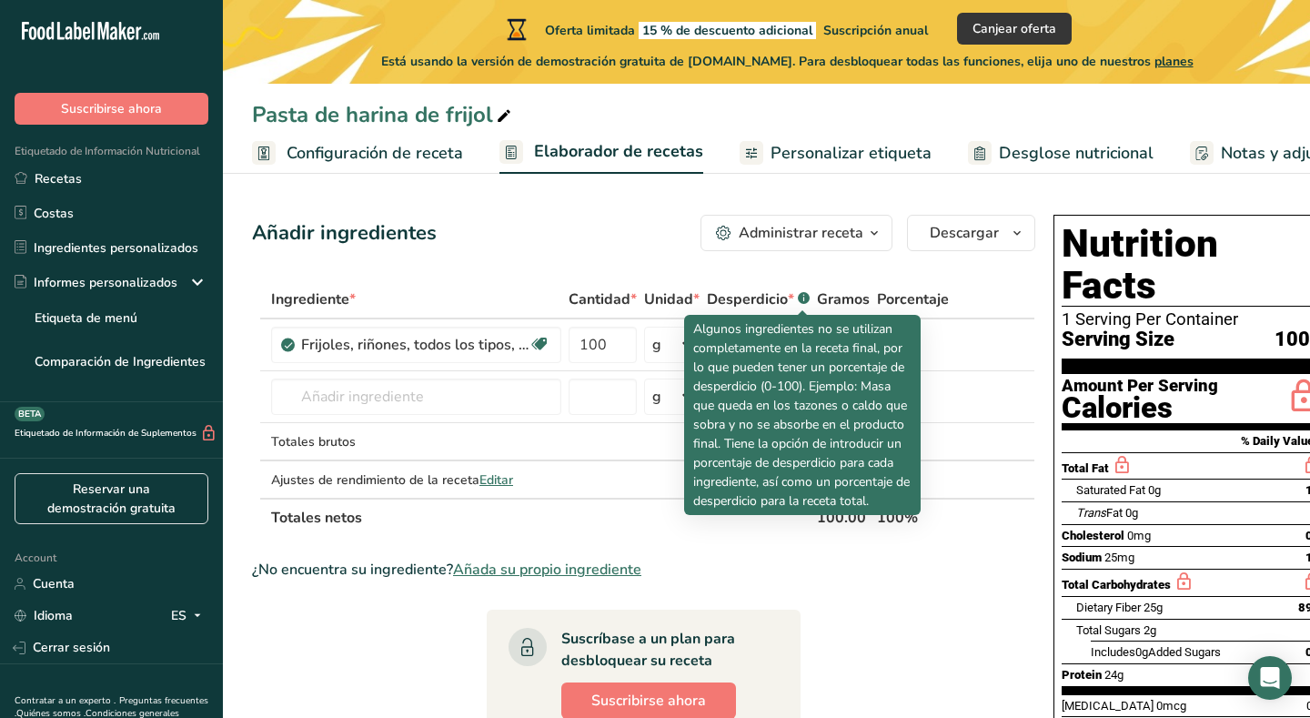
click at [802, 298] on rect at bounding box center [804, 298] width 12 height 12
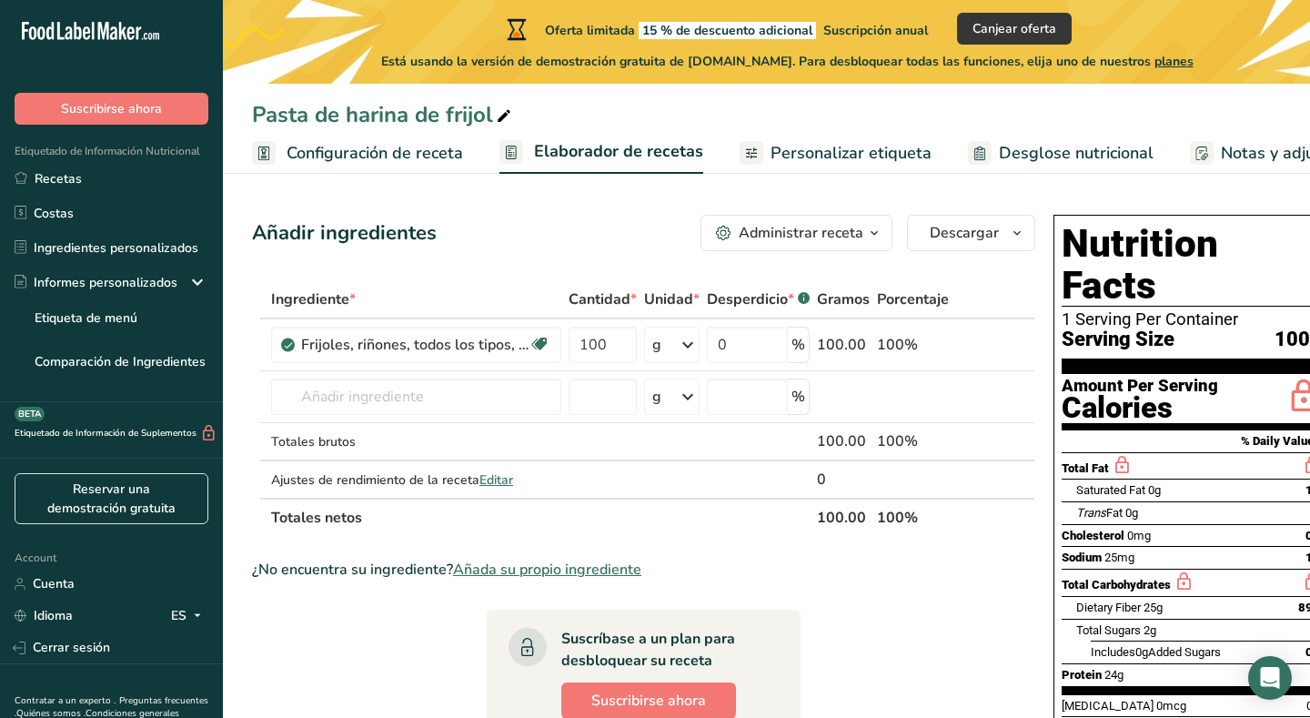
click at [802, 298] on rect at bounding box center [804, 298] width 12 height 12
click at [669, 297] on span "Unidad *" at bounding box center [671, 299] width 55 height 22
click at [468, 399] on input "text" at bounding box center [416, 396] width 290 height 36
click at [532, 394] on input "text" at bounding box center [416, 396] width 290 height 36
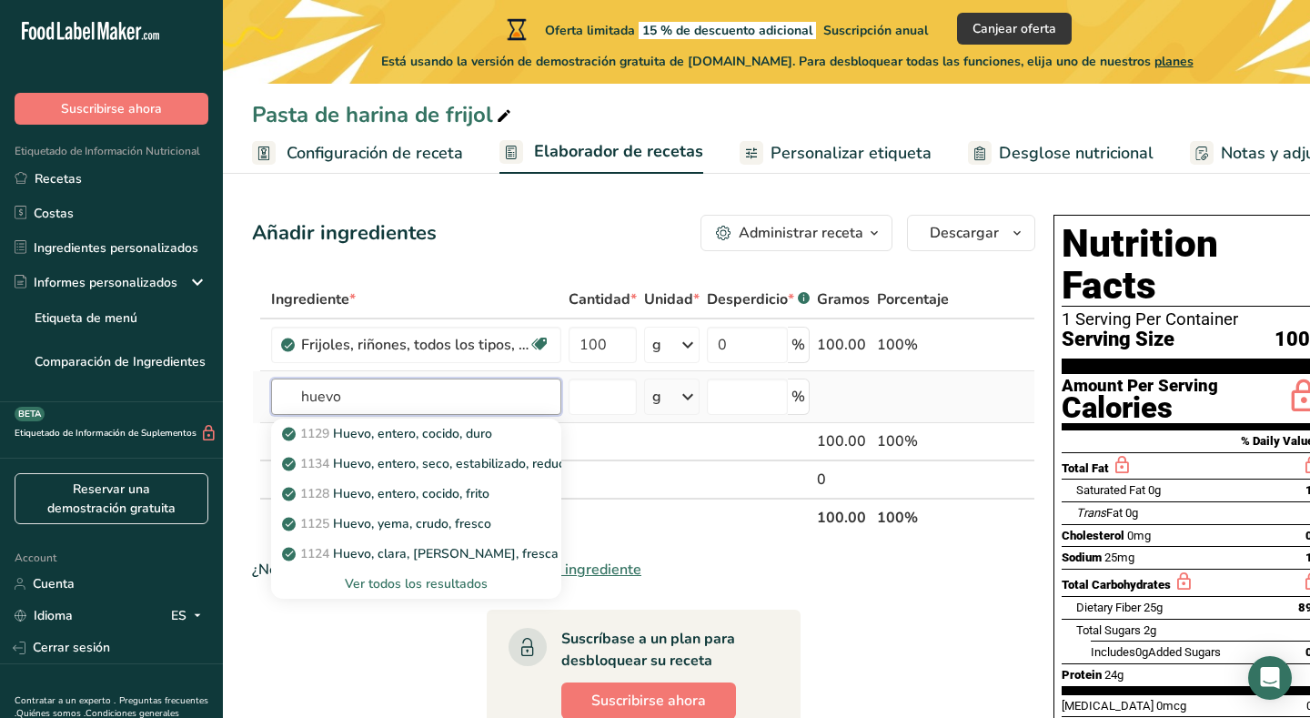
type input "huevo"
click at [478, 580] on div "Ver todos los resultados" at bounding box center [416, 583] width 261 height 19
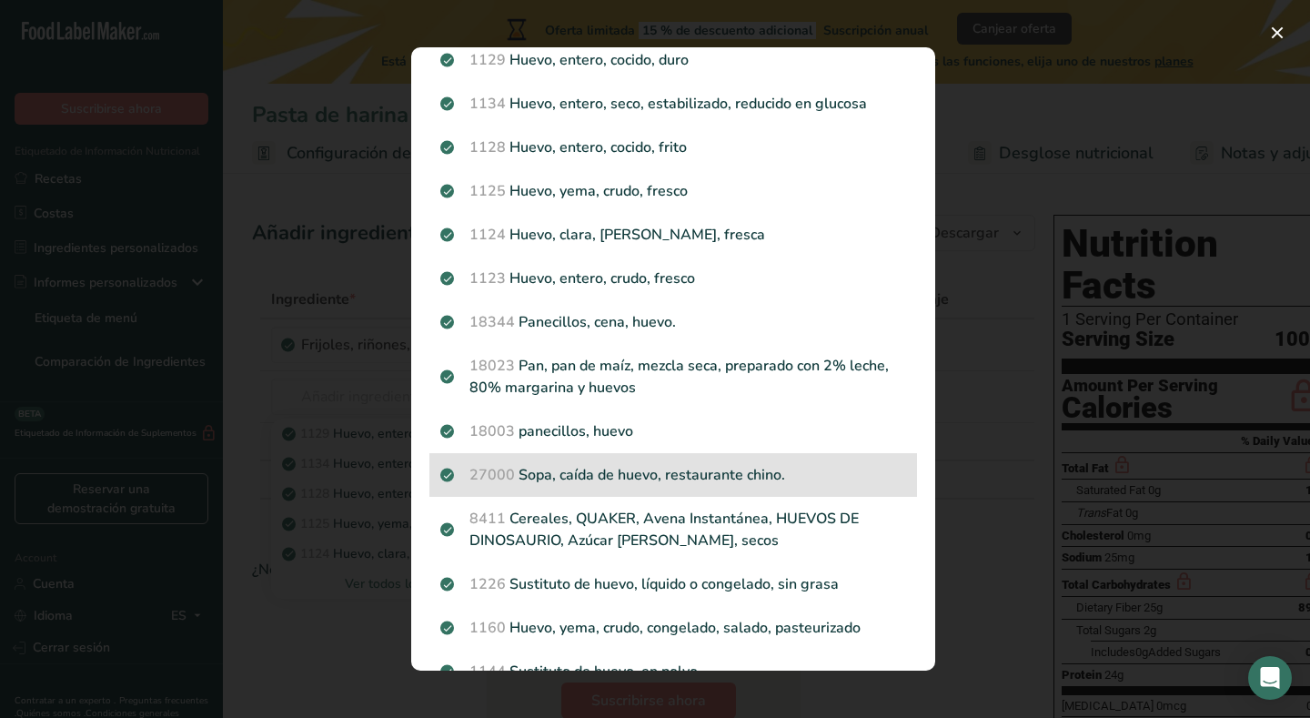
scroll to position [65, 0]
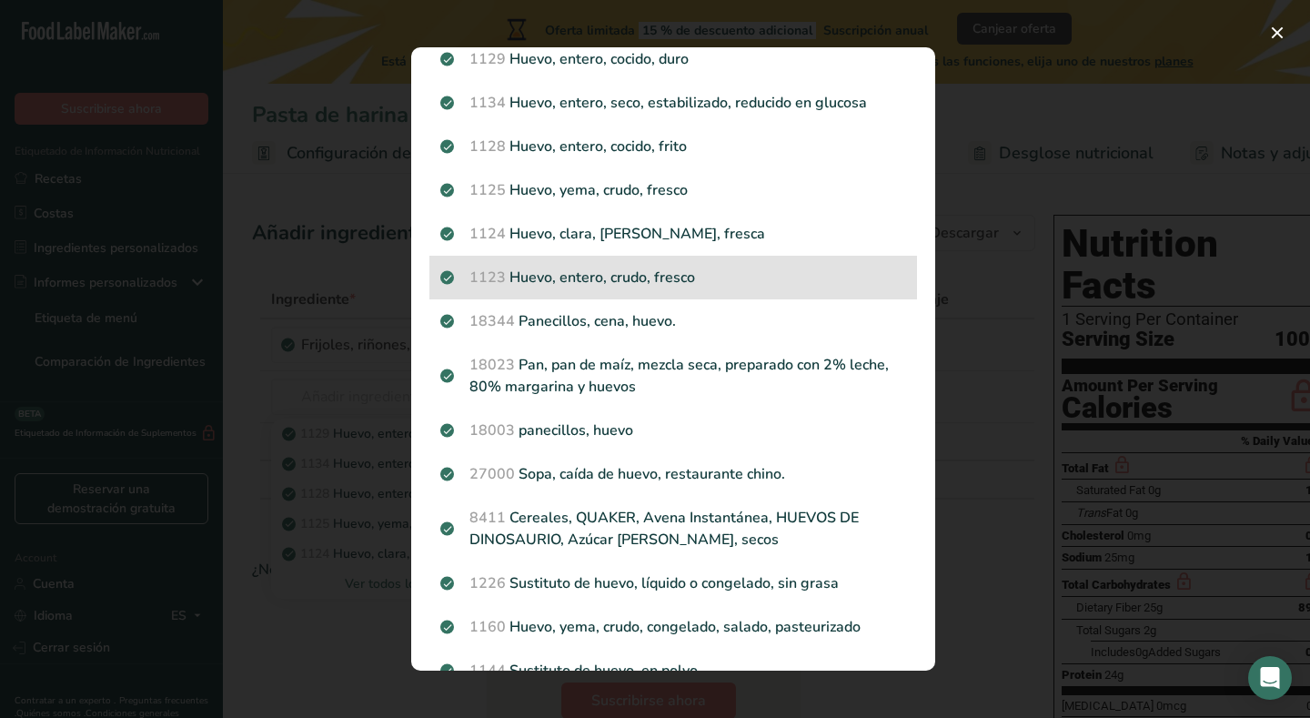
click at [675, 287] on p "1123 Huevo, entero, crudo, fresco" at bounding box center [673, 278] width 466 height 22
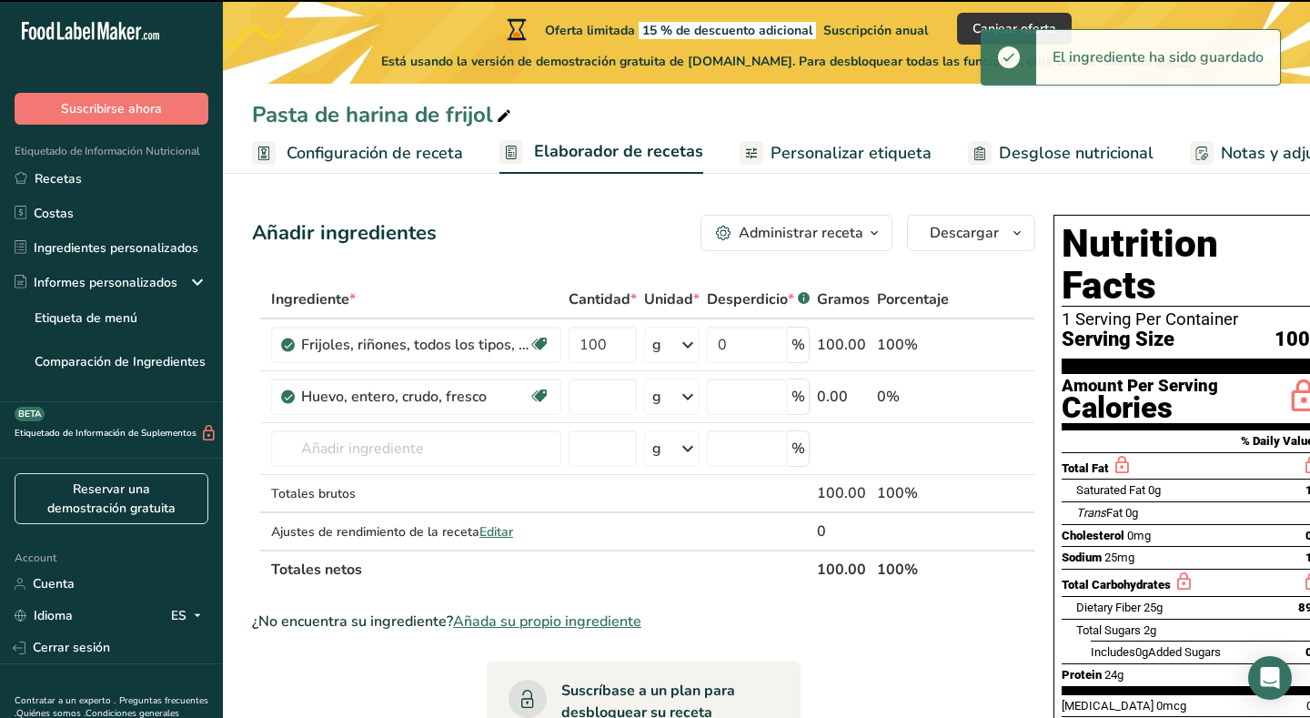
type input "0"
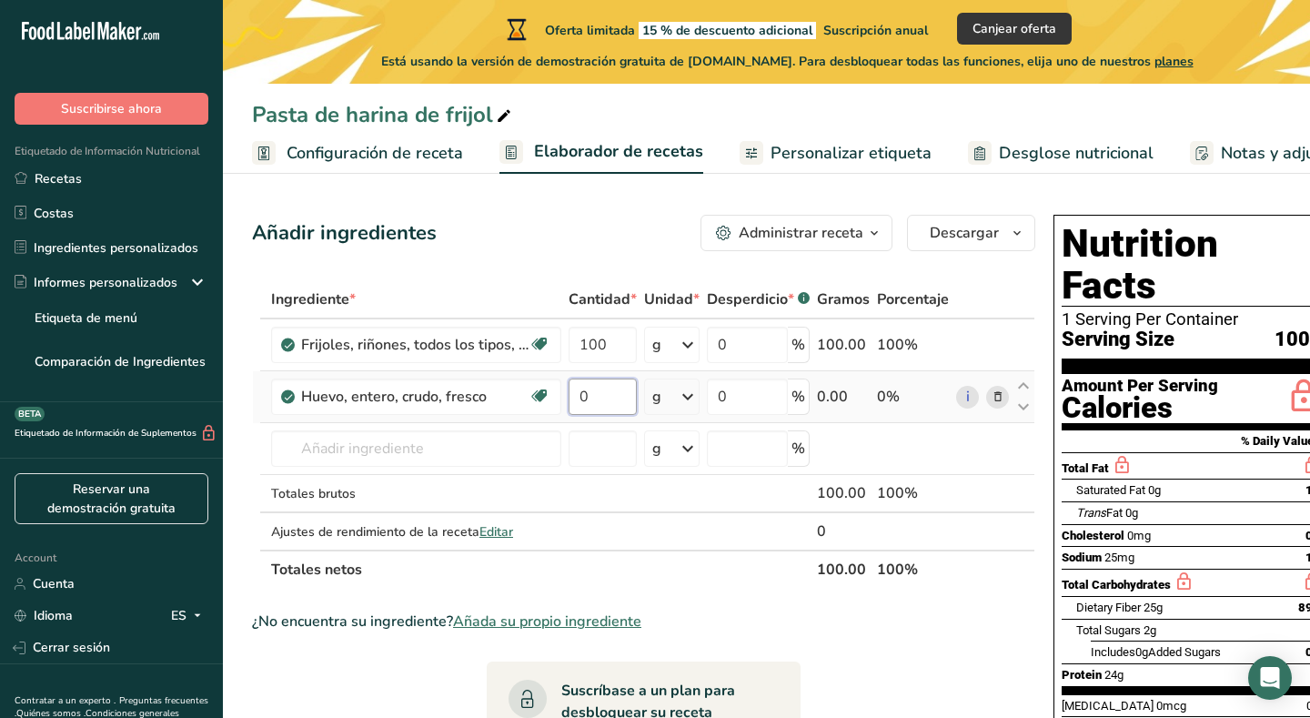
click at [601, 390] on input "0" at bounding box center [603, 396] width 68 height 36
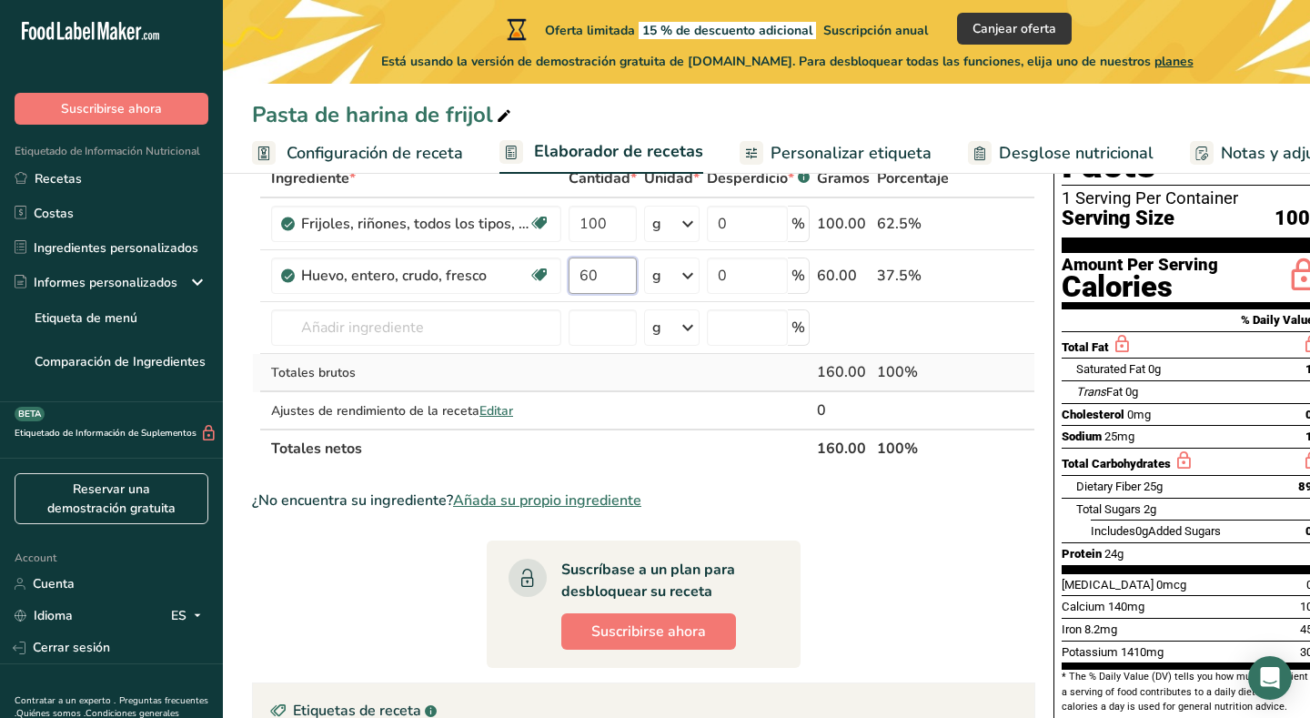
scroll to position [130, 0]
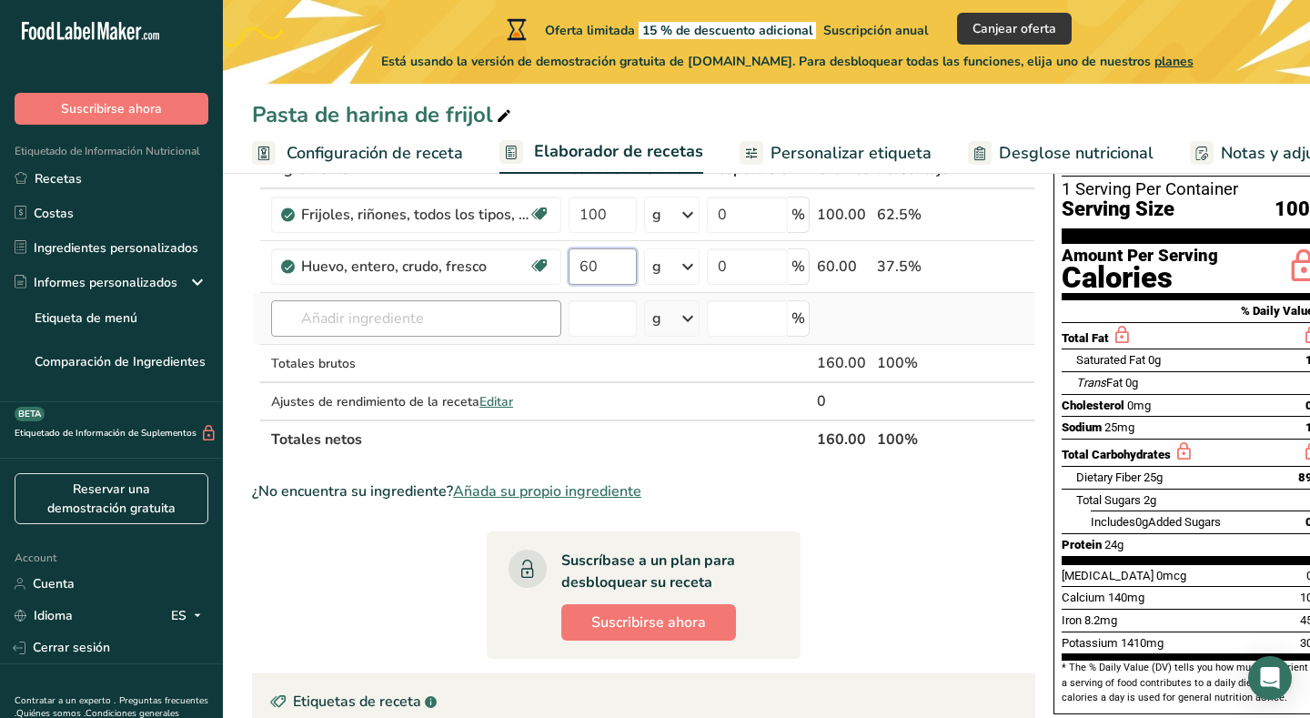
type input "60"
click at [476, 301] on div "Ingrediente * Cantidad * Unidad * Desperdicio * .a-a{fill:#347362;}.b-a{fill:#f…" at bounding box center [643, 304] width 783 height 308
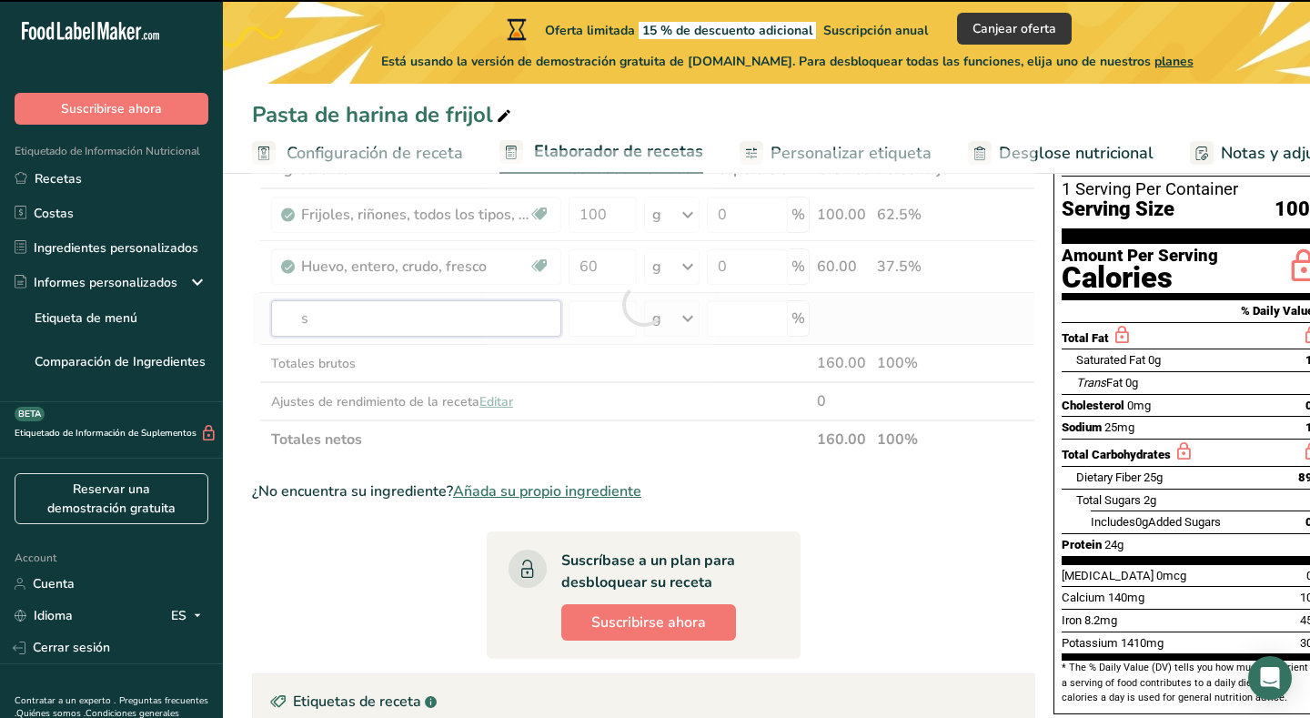
type input "sa"
type input "l"
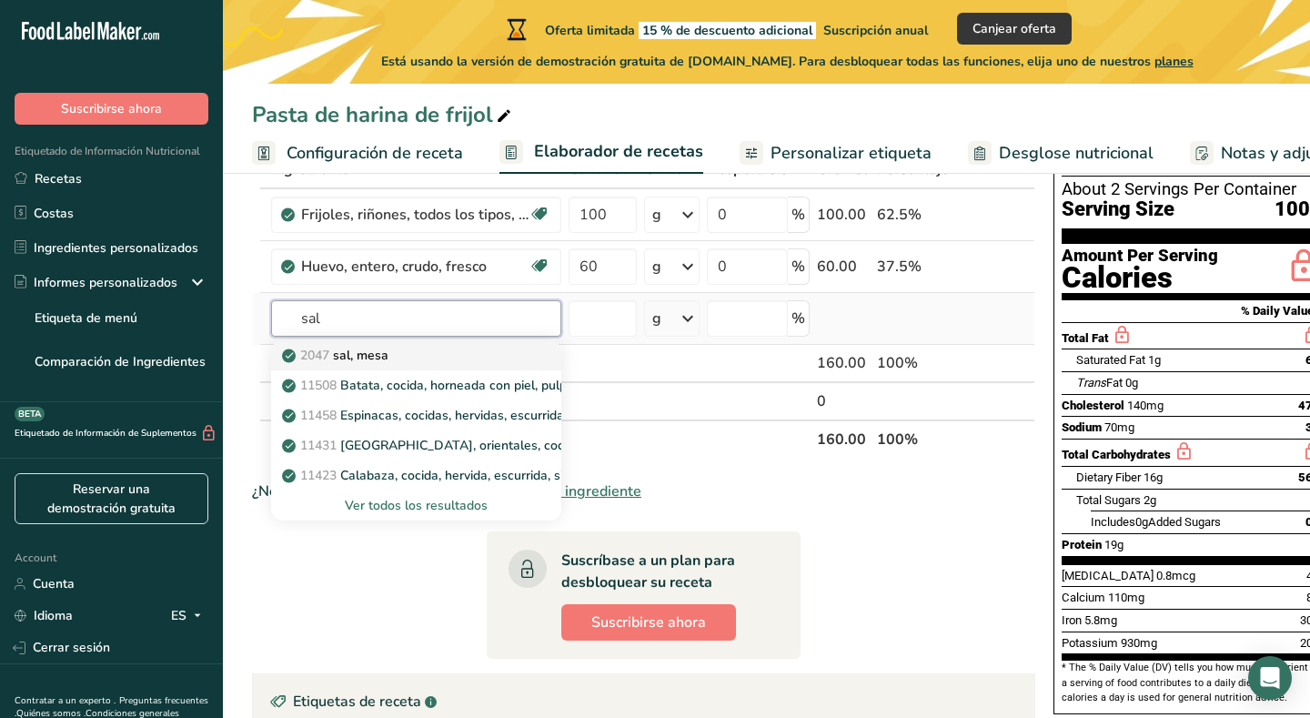
type input "sal"
click at [388, 357] on p "2047 sal, [GEOGRAPHIC_DATA]" at bounding box center [337, 355] width 103 height 19
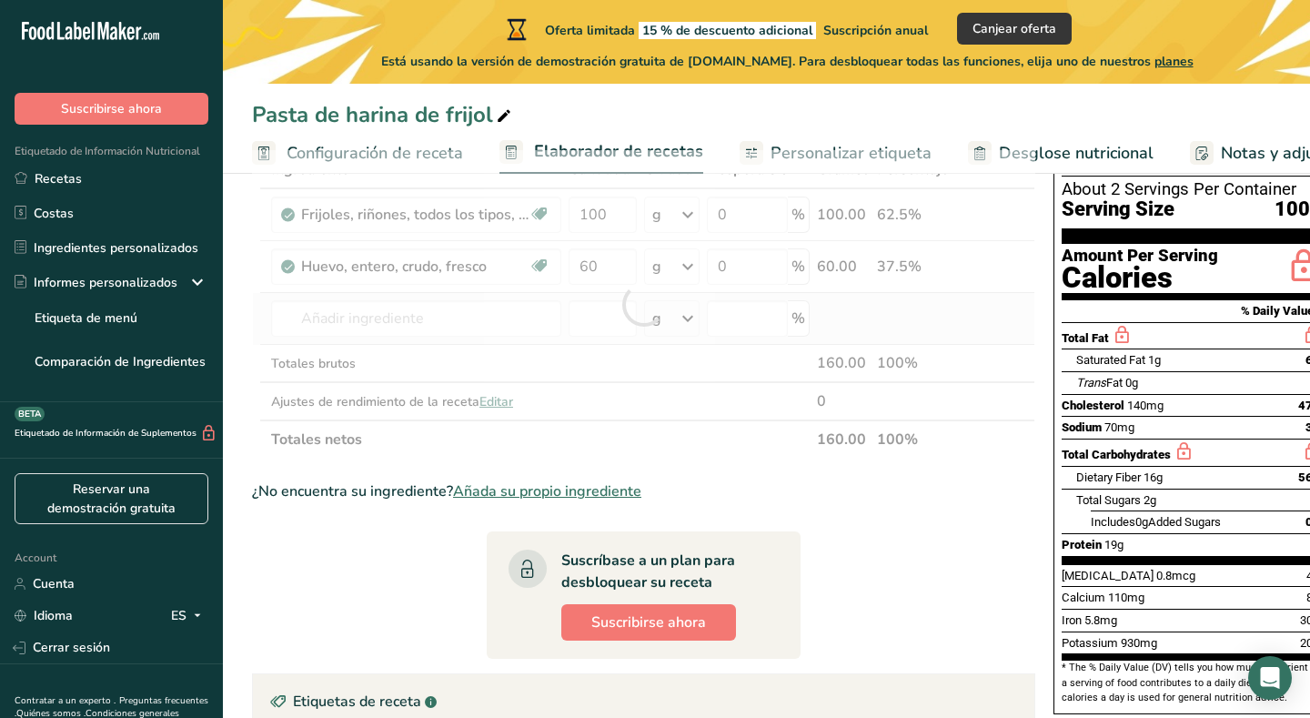
type input "Salt, table"
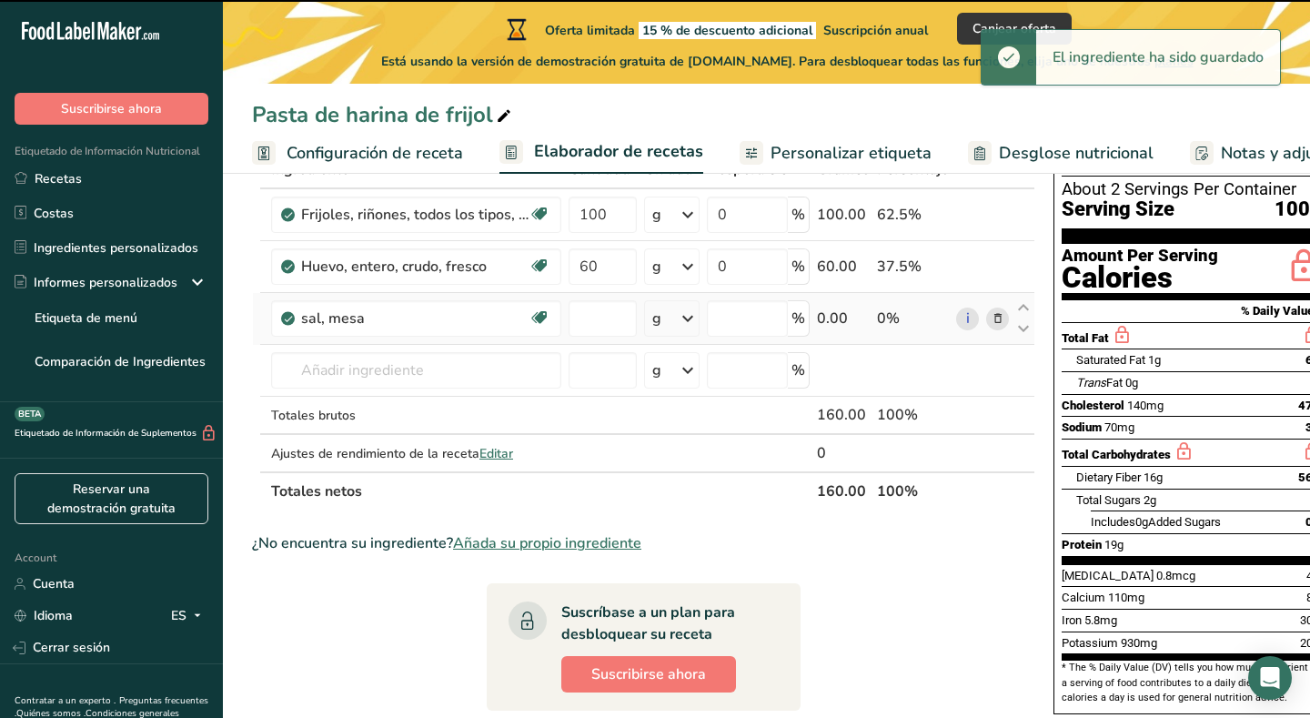
type input "0"
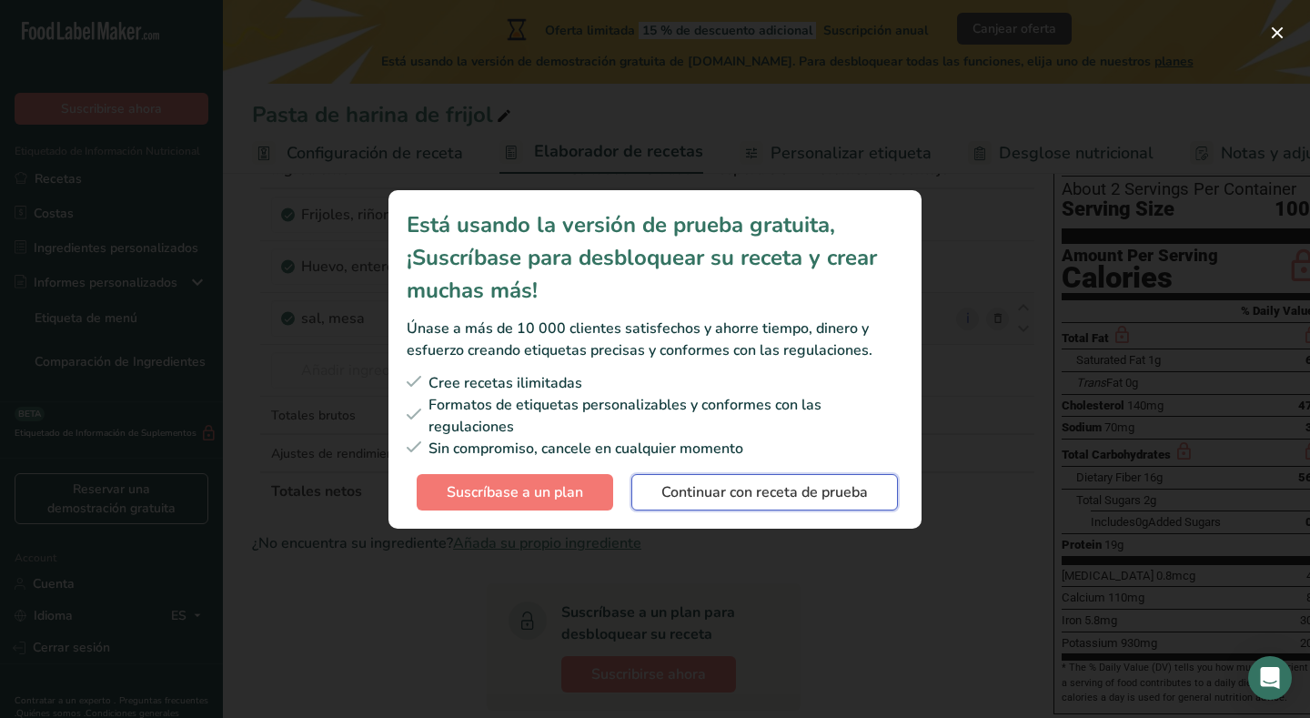
click at [807, 491] on span "Continuar con receta de prueba" at bounding box center [764, 492] width 206 height 22
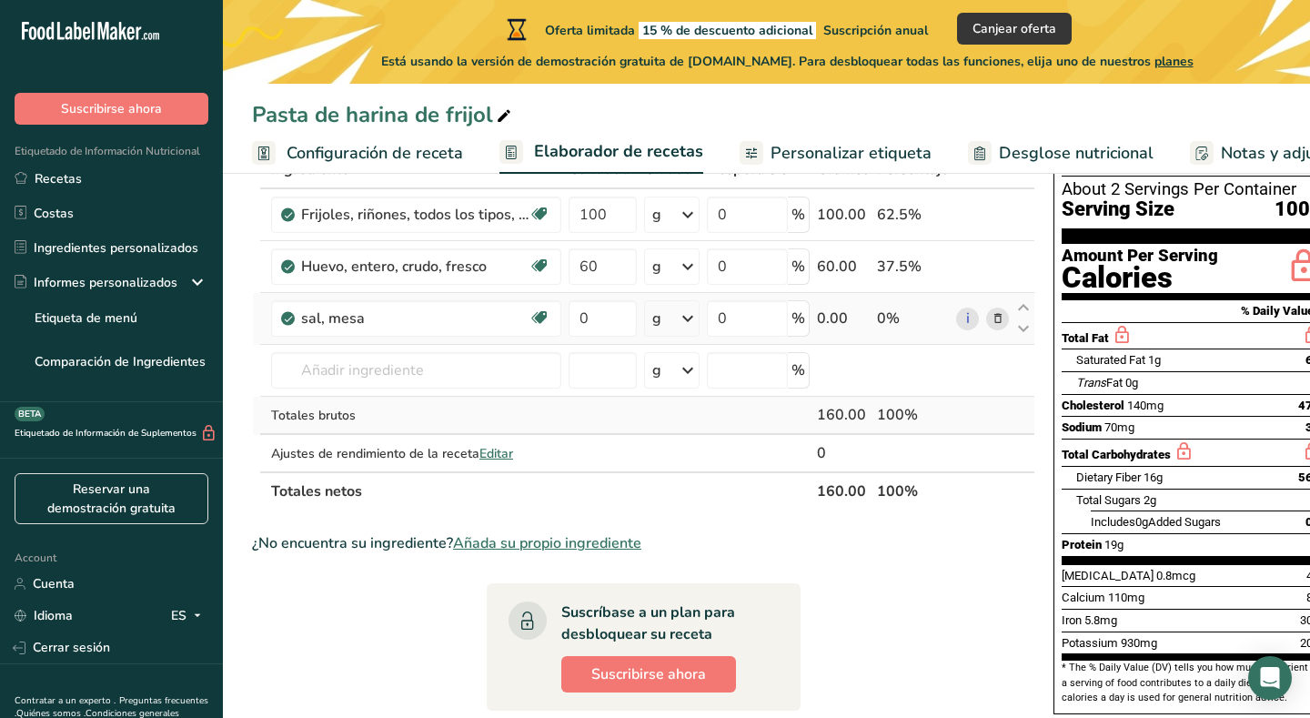
scroll to position [0, 25]
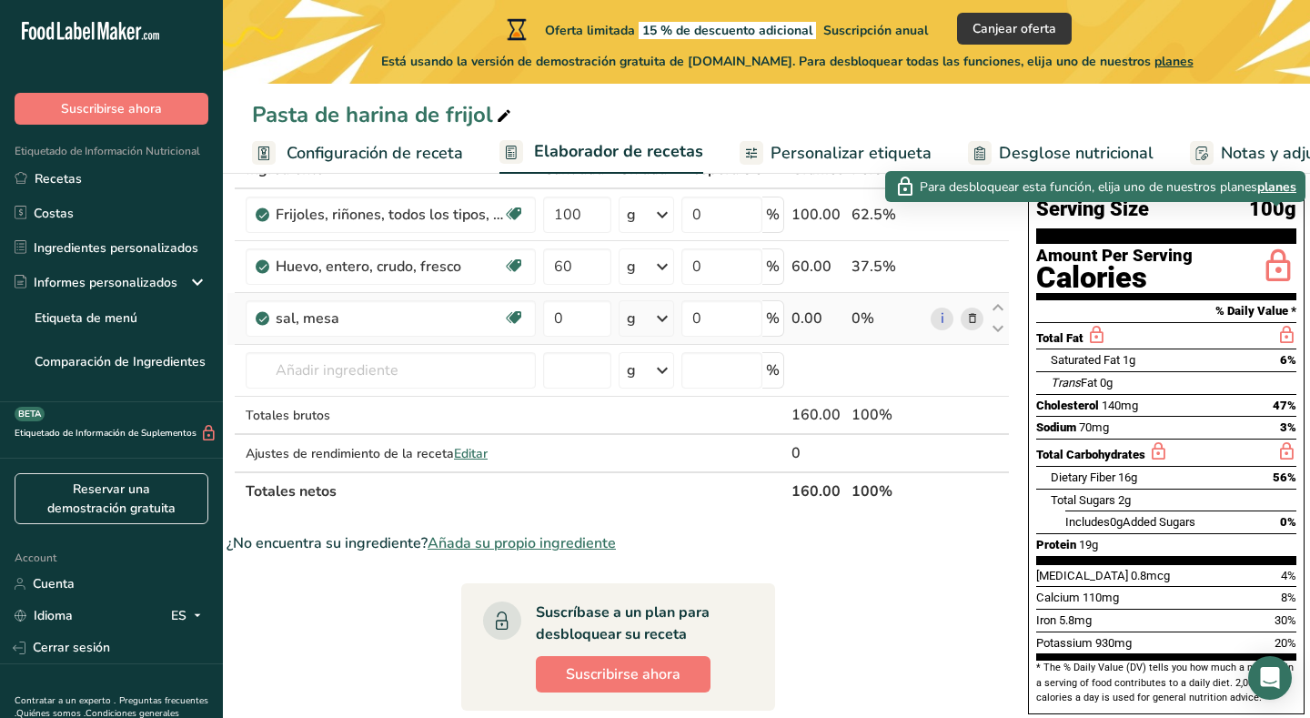
click at [1277, 246] on icon at bounding box center [1278, 267] width 36 height 43
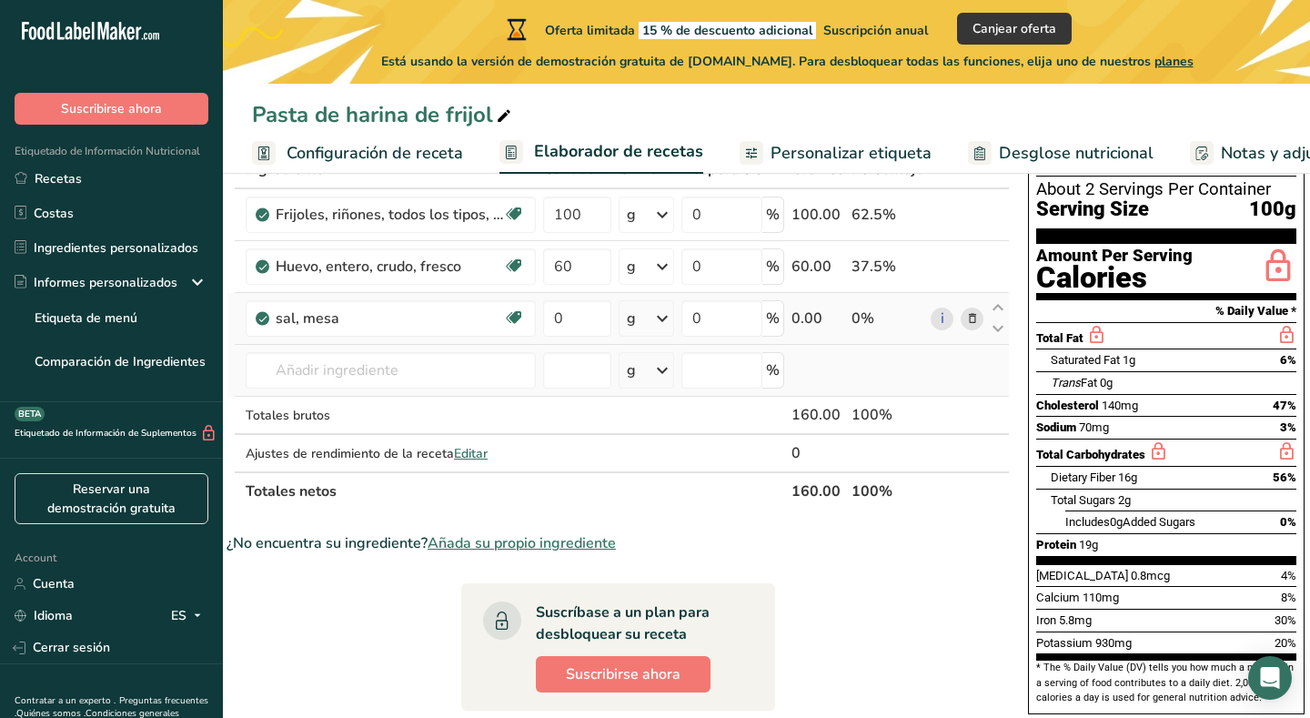
click at [511, 392] on td "2047 sal, [GEOGRAPHIC_DATA] 11508 Batata, cocida, horneada con piel, pulpa, sin…" at bounding box center [390, 371] width 297 height 52
